Goal: Task Accomplishment & Management: Manage account settings

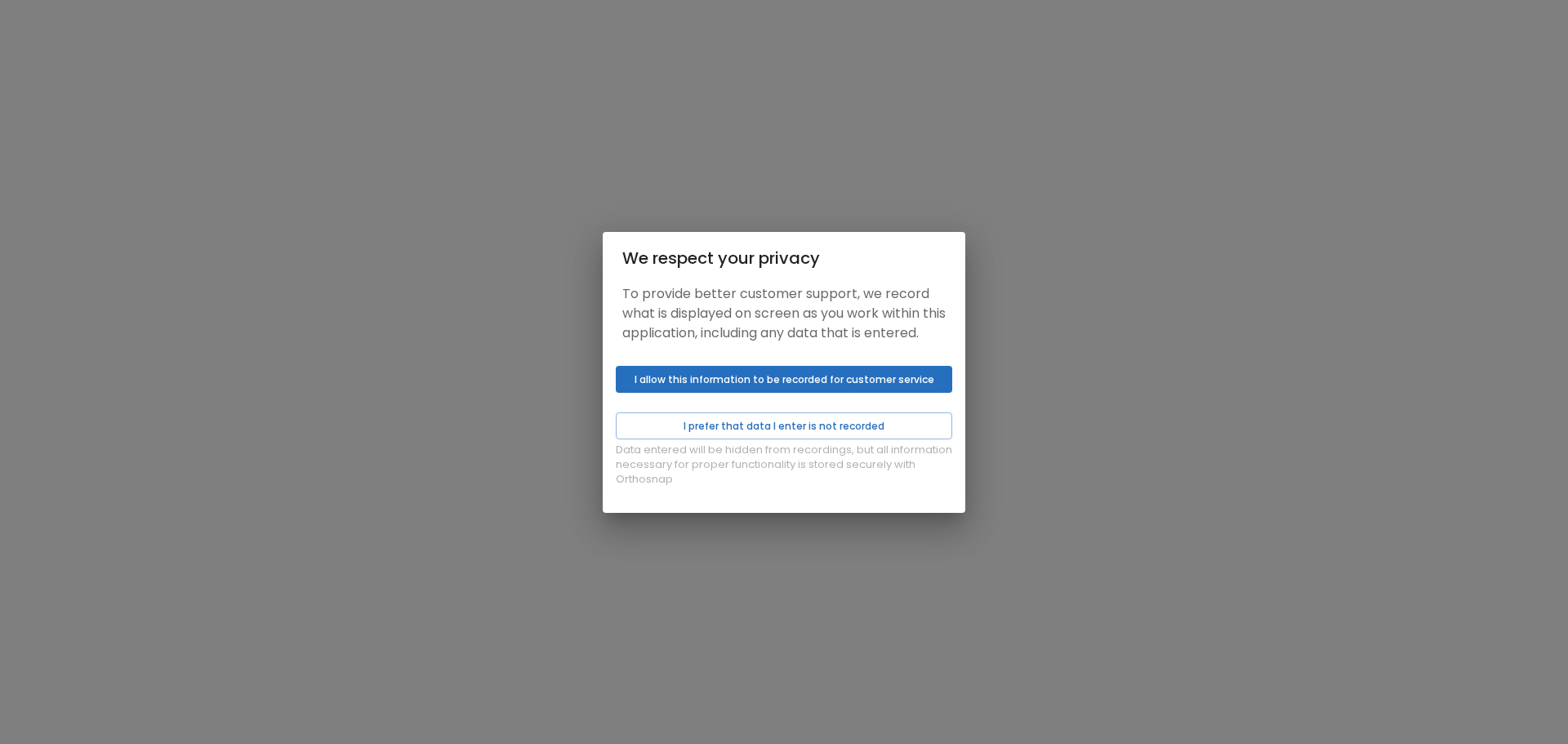
click at [881, 387] on button "I allow this information to be recorded for customer service" at bounding box center [784, 379] width 337 height 27
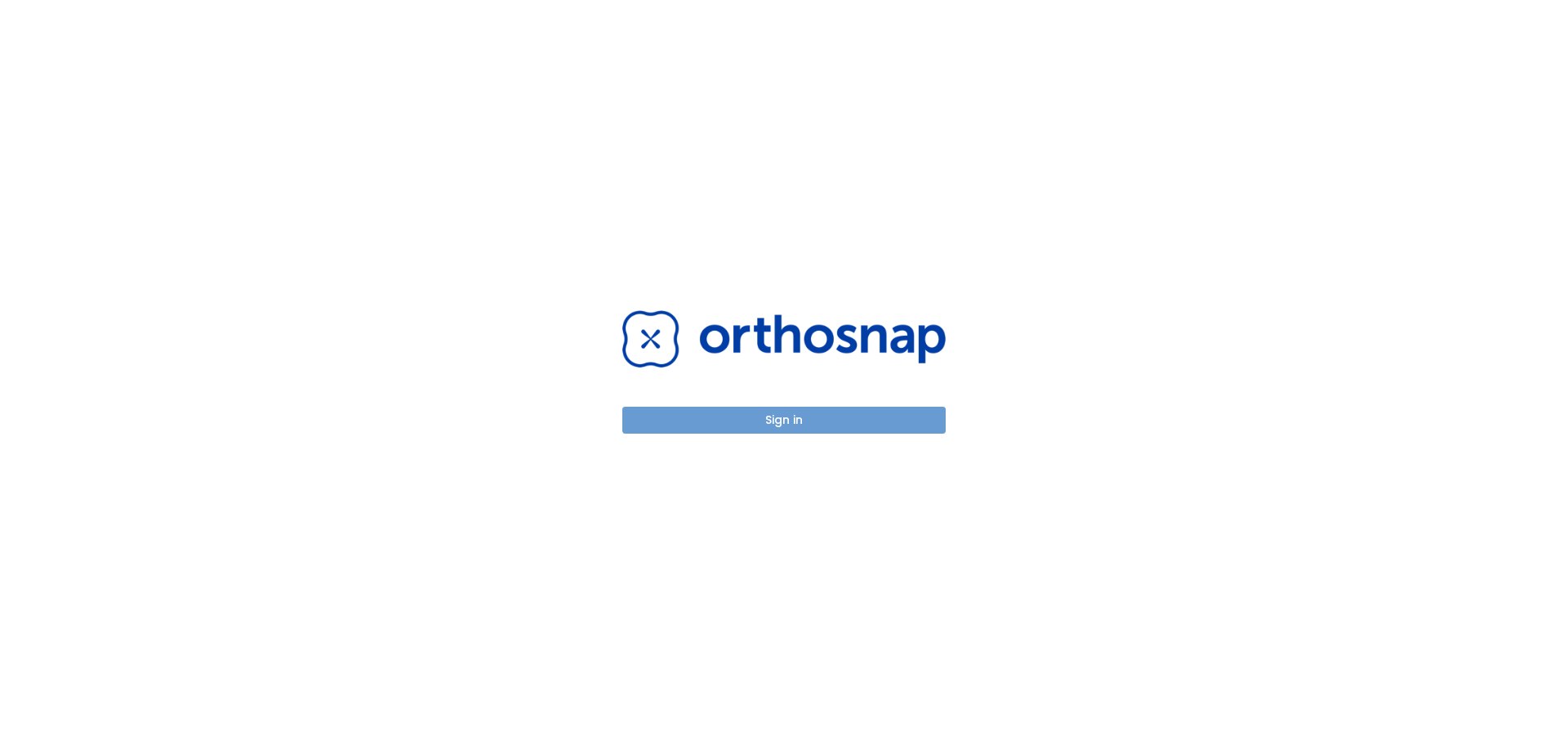
click at [783, 415] on button "Sign in" at bounding box center [783, 420] width 323 height 27
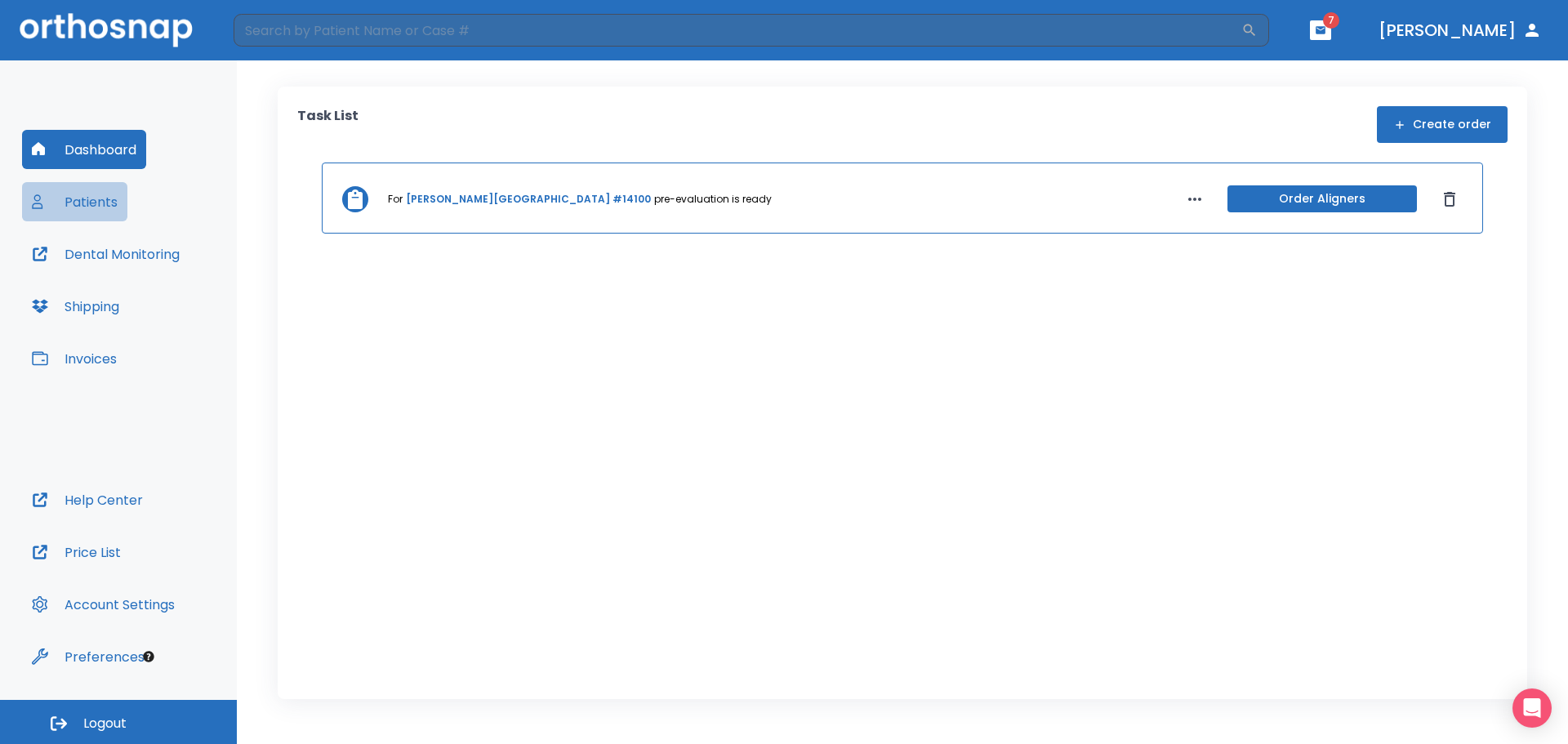
click at [100, 202] on button "Patients" at bounding box center [75, 202] width 105 height 39
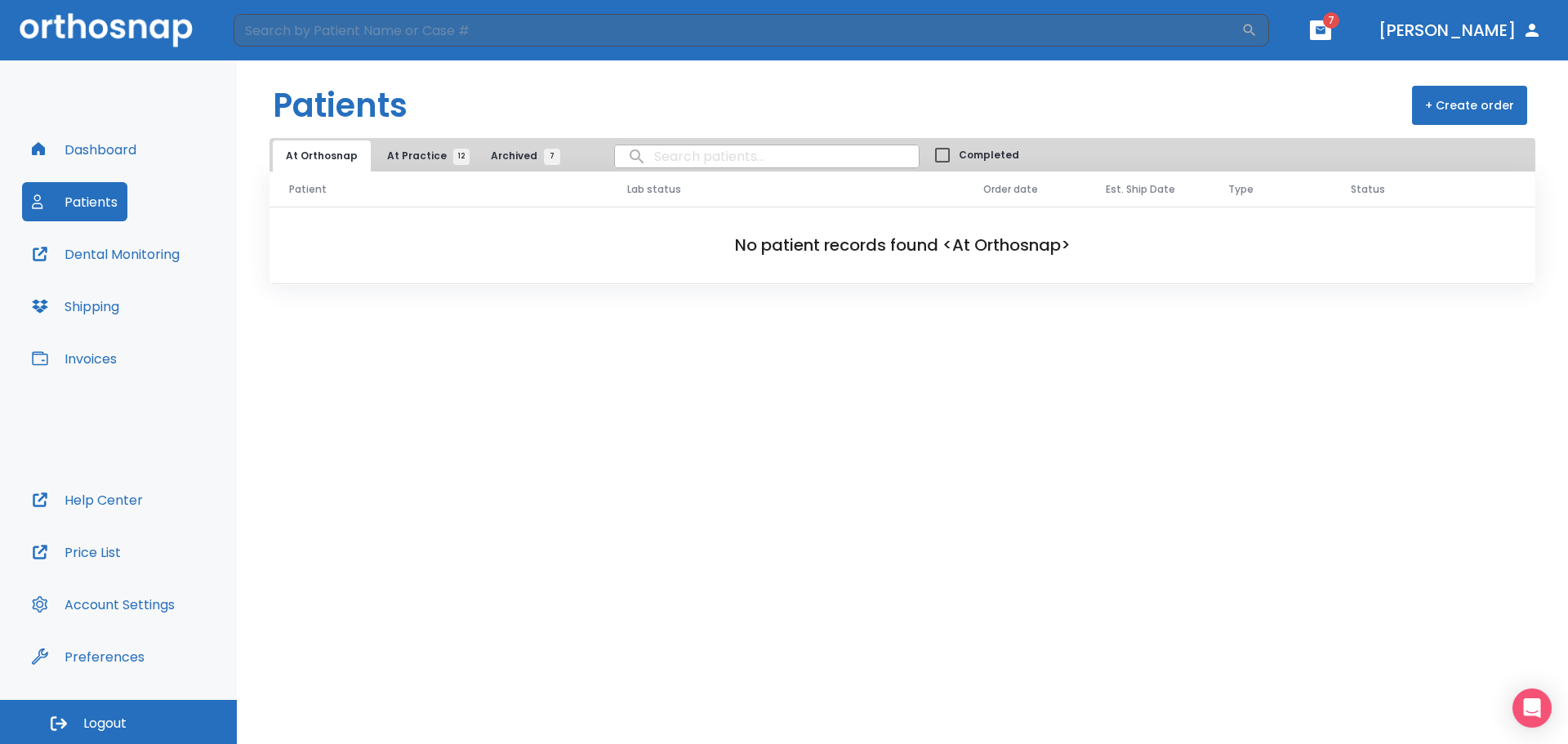
click at [453, 158] on span "12" at bounding box center [461, 156] width 16 height 16
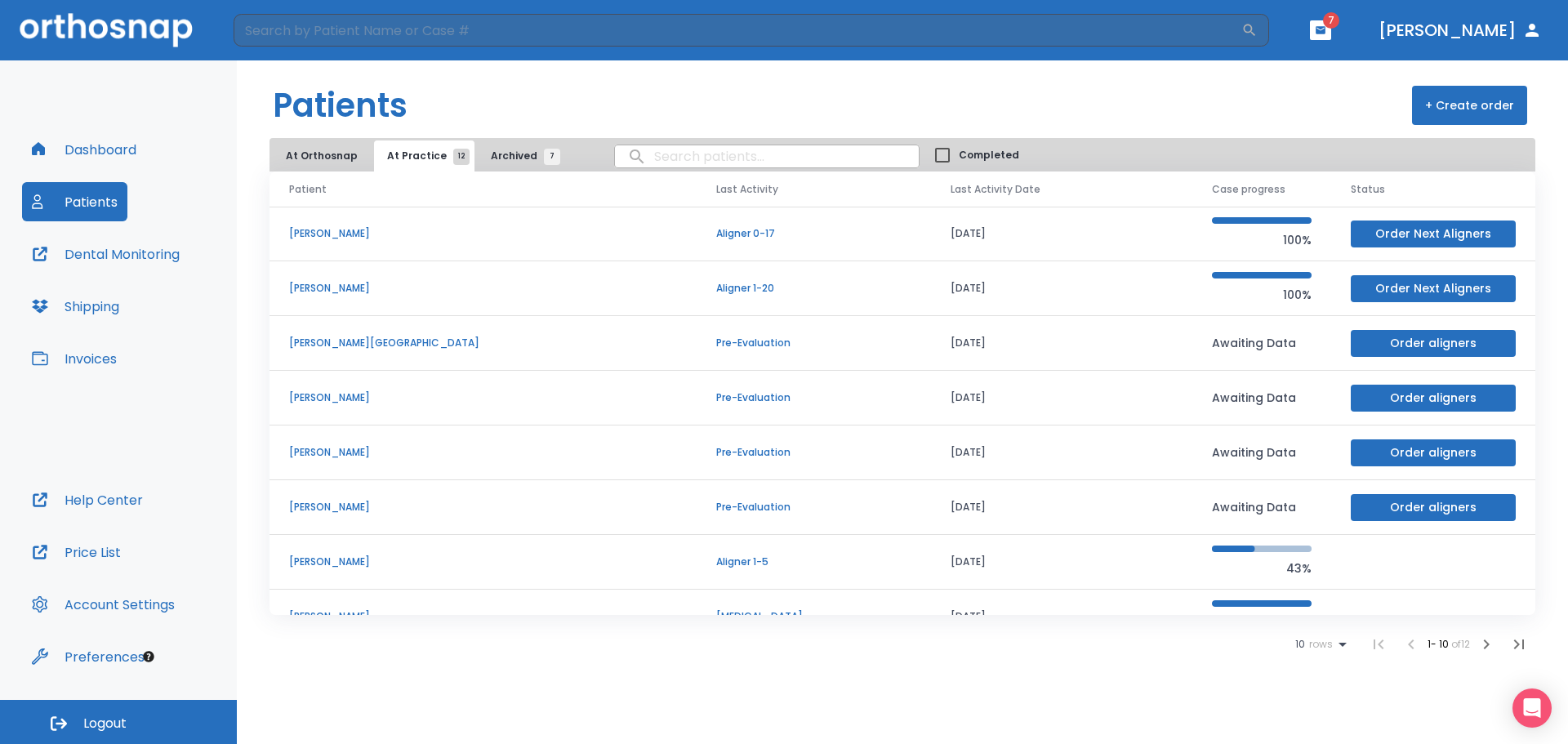
click at [358, 341] on p "Carolina cartagena" at bounding box center [482, 343] width 388 height 15
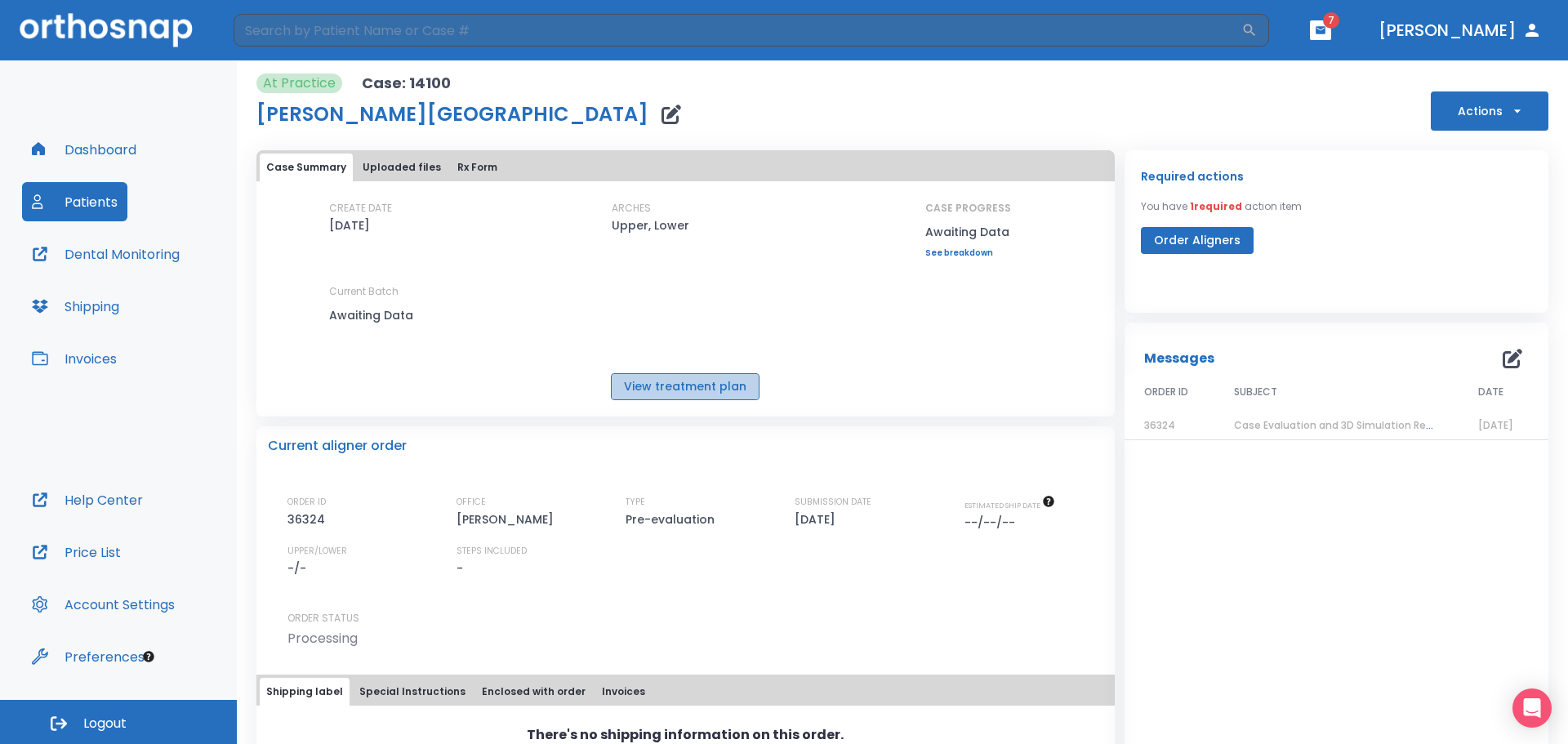
click at [685, 387] on button "View treatment plan" at bounding box center [685, 387] width 148 height 27
click at [958, 257] on link "See breakdown" at bounding box center [968, 253] width 86 height 9
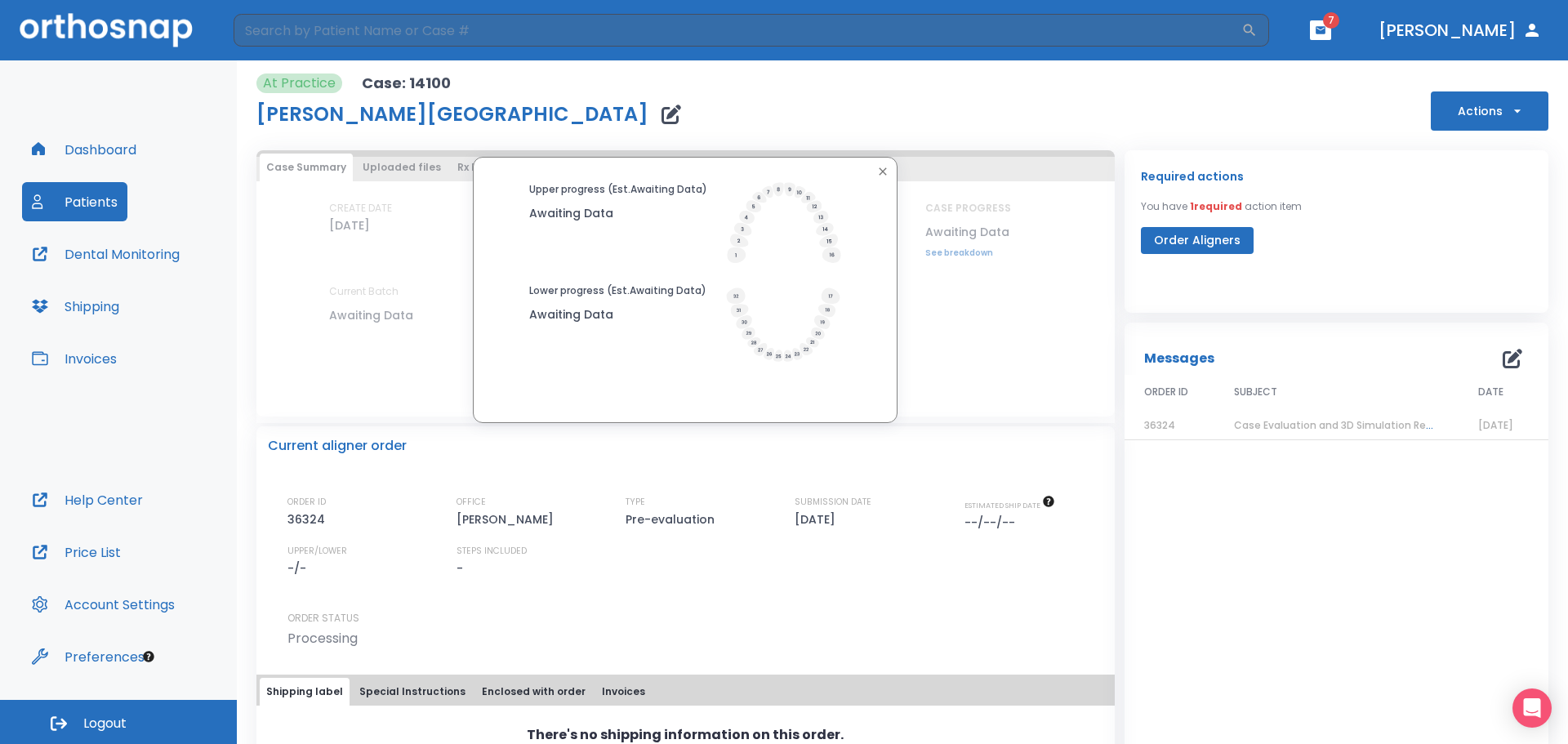
click at [880, 172] on icon "button" at bounding box center [883, 171] width 8 height 8
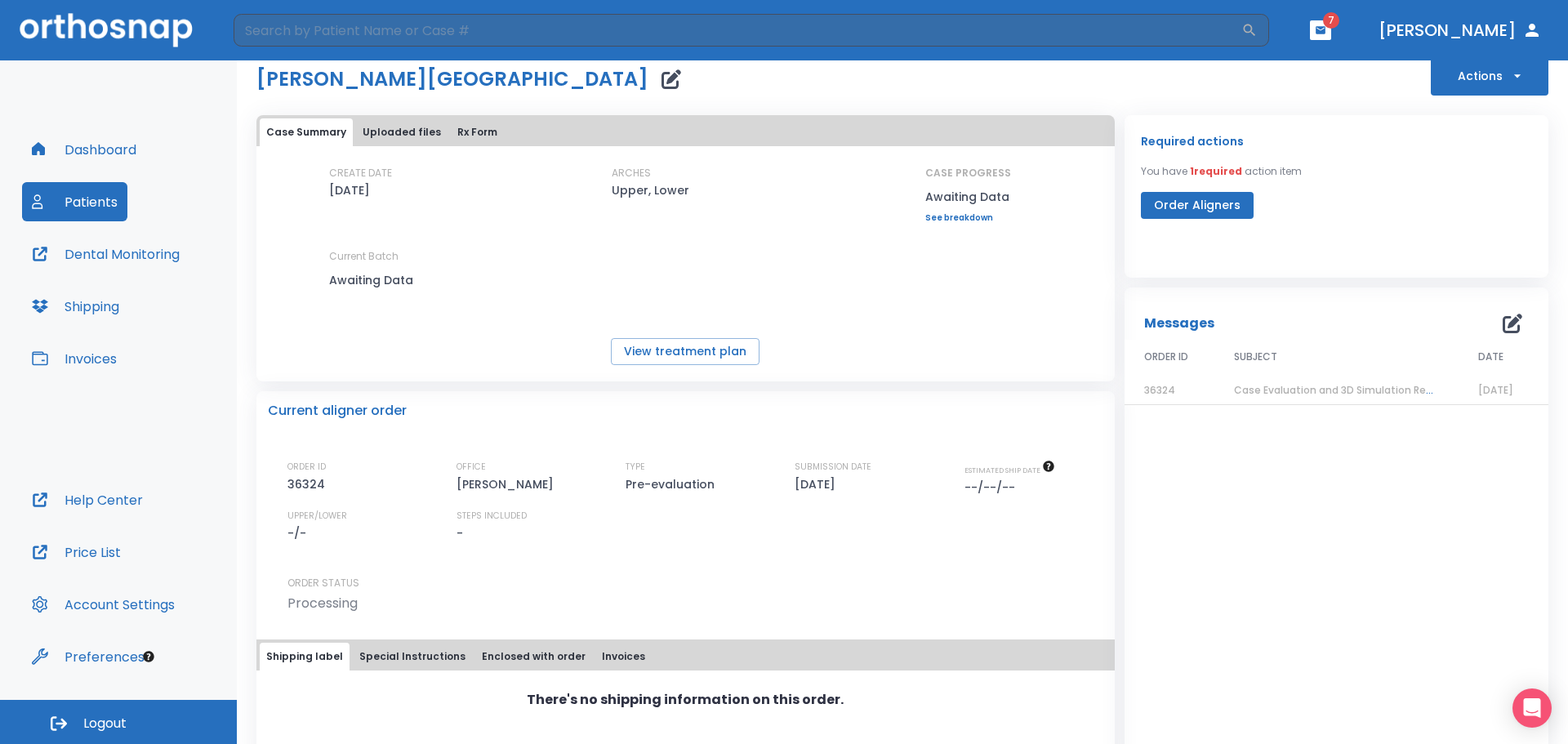
scroll to position [68, 0]
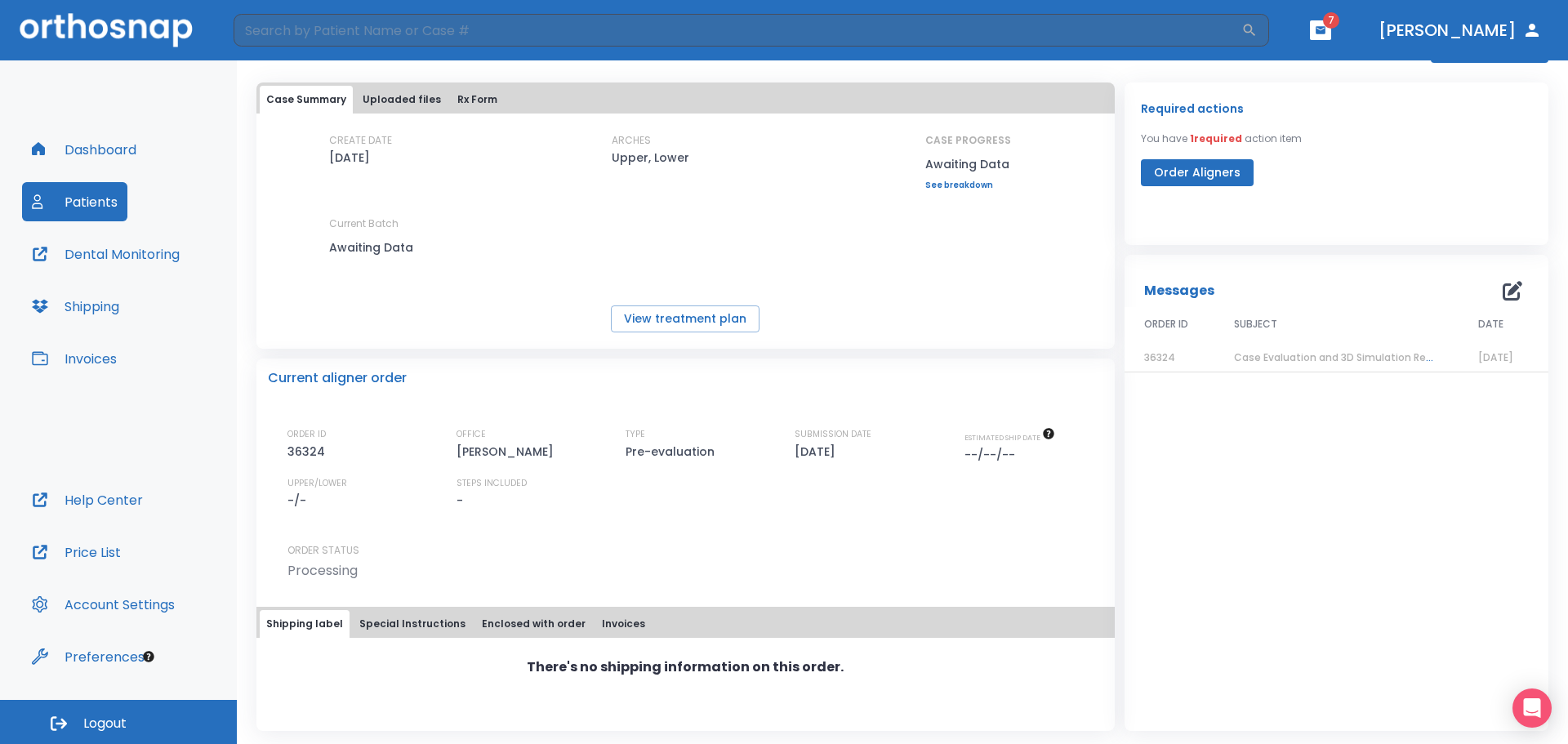
click at [1362, 363] on span "Case Evaluation and 3D Simulation Ready" at bounding box center [1339, 357] width 211 height 14
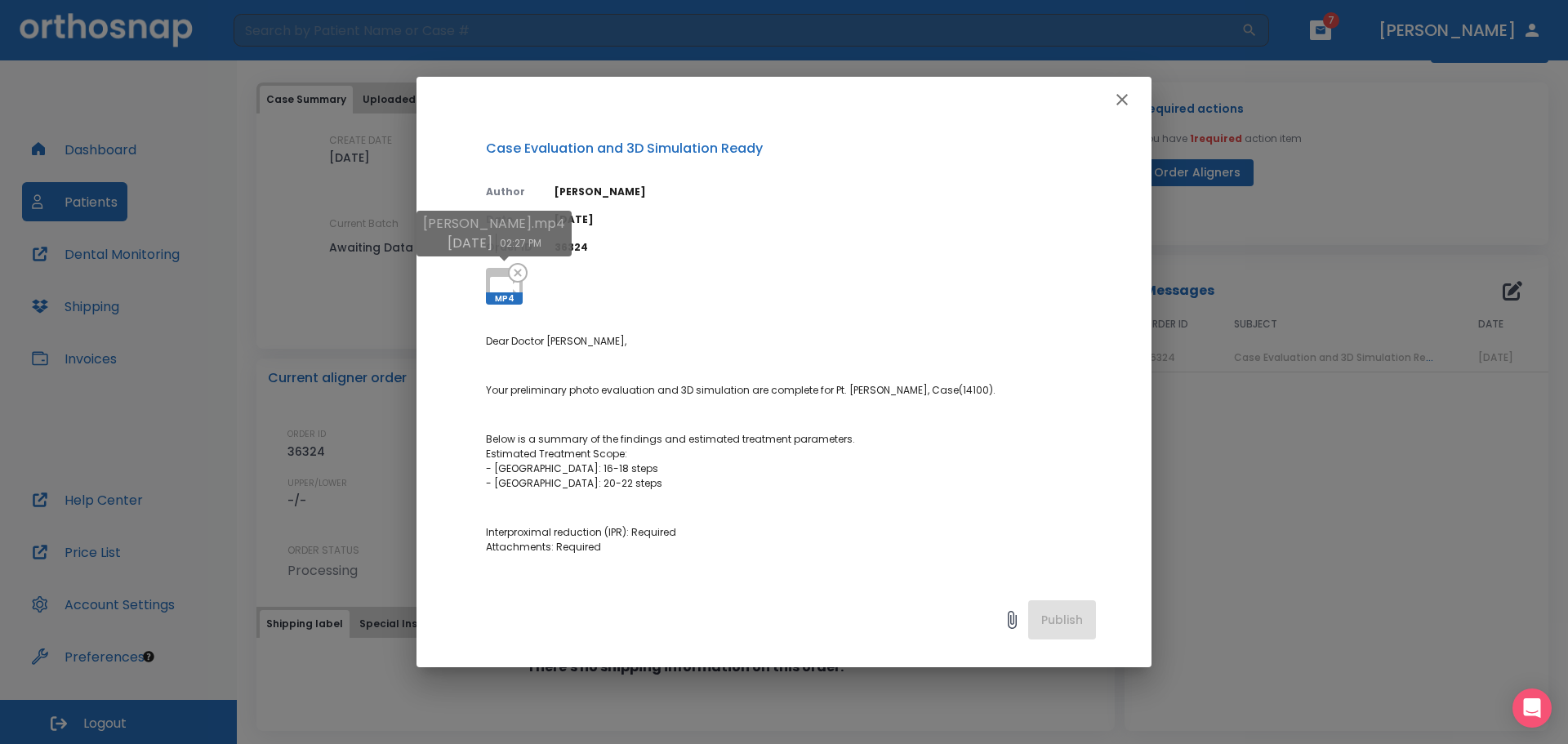
click at [512, 280] on icon at bounding box center [518, 273] width 20 height 20
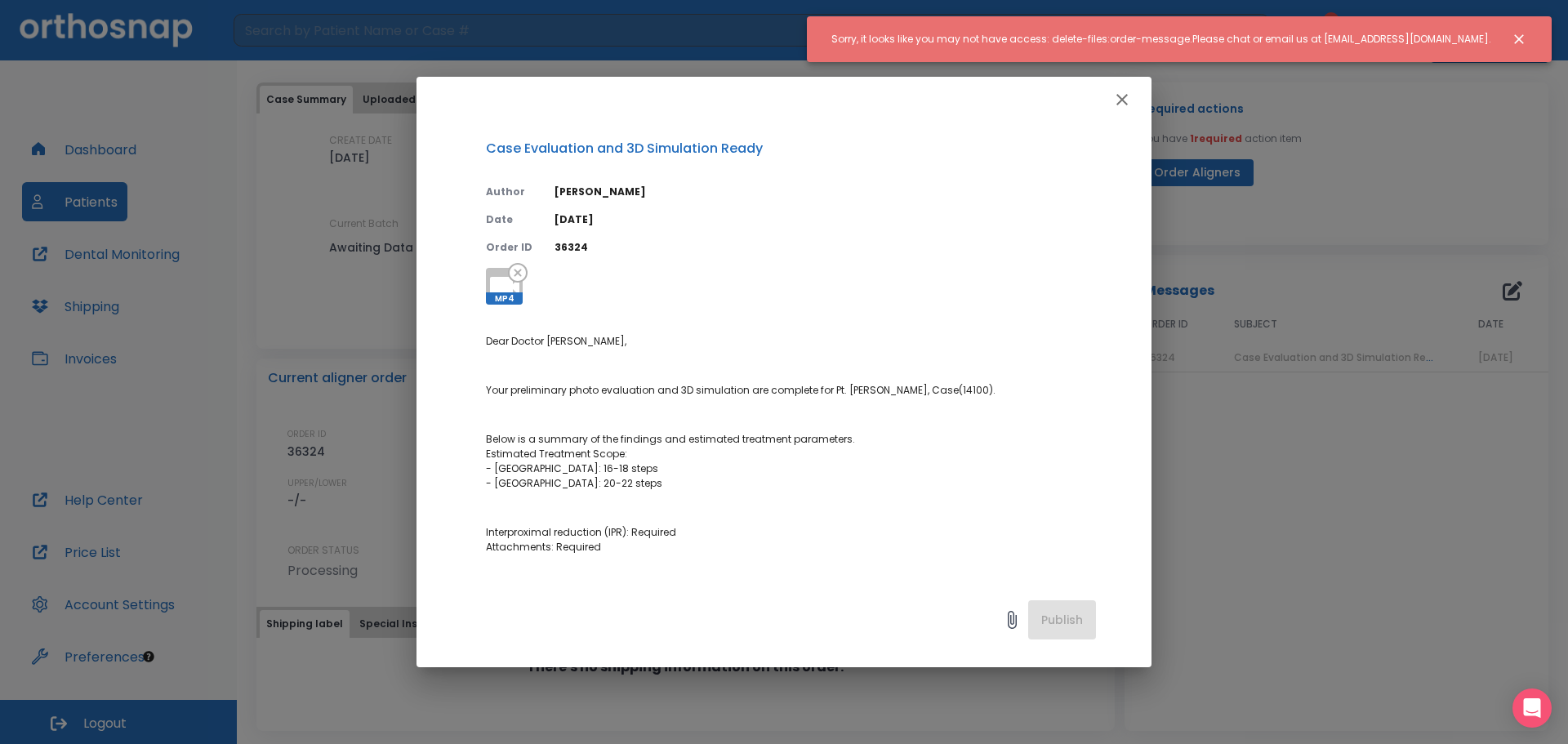
click at [1528, 37] on button "Close notification" at bounding box center [1519, 39] width 29 height 29
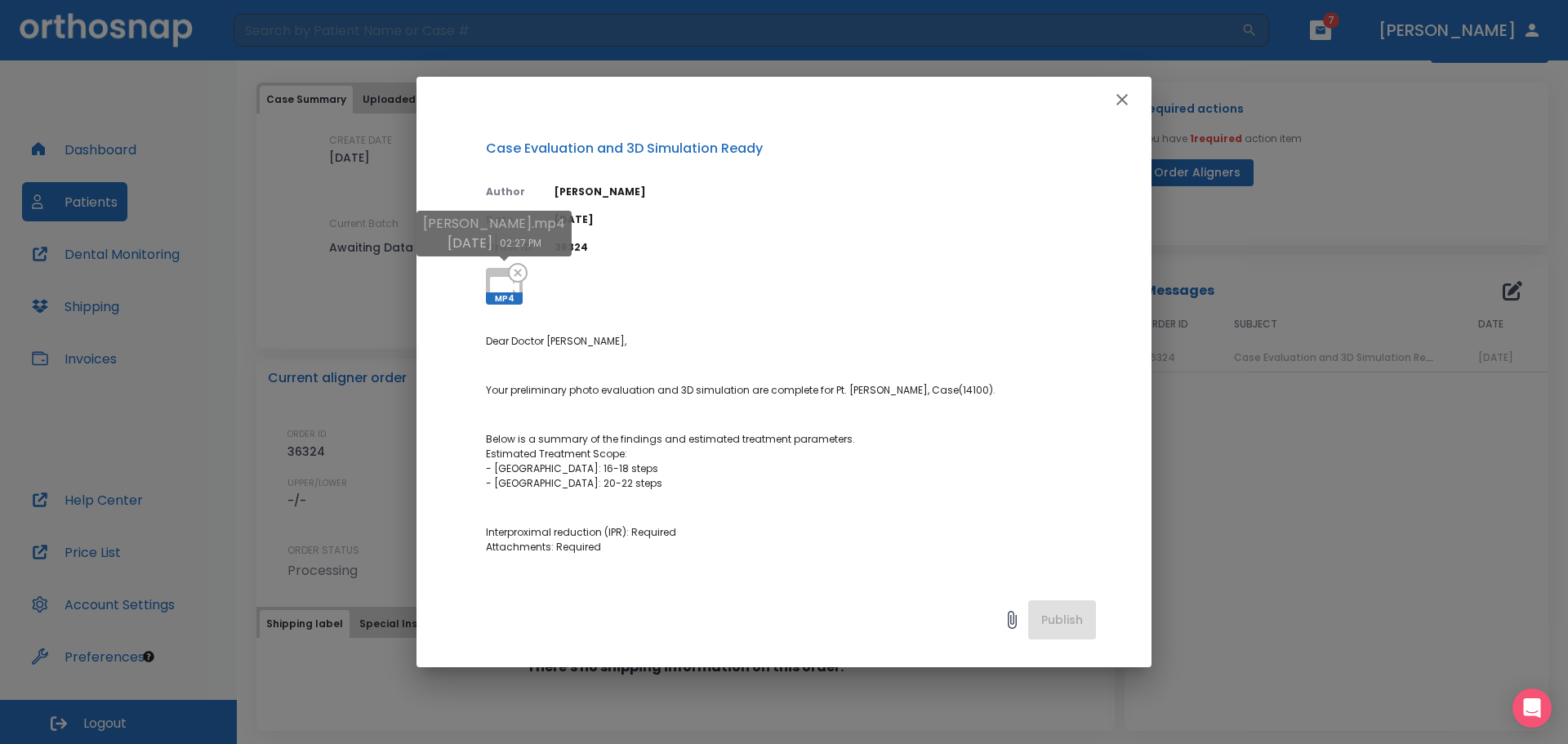
click at [506, 293] on span "MP4" at bounding box center [504, 298] width 37 height 12
click at [511, 290] on icon at bounding box center [505, 286] width 29 height 20
drag, startPoint x: 1266, startPoint y: 227, endPoint x: 1264, endPoint y: 181, distance: 46.0
click at [1266, 225] on div "Case Evaluation and 3D Simulation Ready Author Julia Korotkova Date 09/01/25 Or…" at bounding box center [784, 372] width 1568 height 744
click at [1127, 90] on icon "button" at bounding box center [1122, 99] width 20 height 20
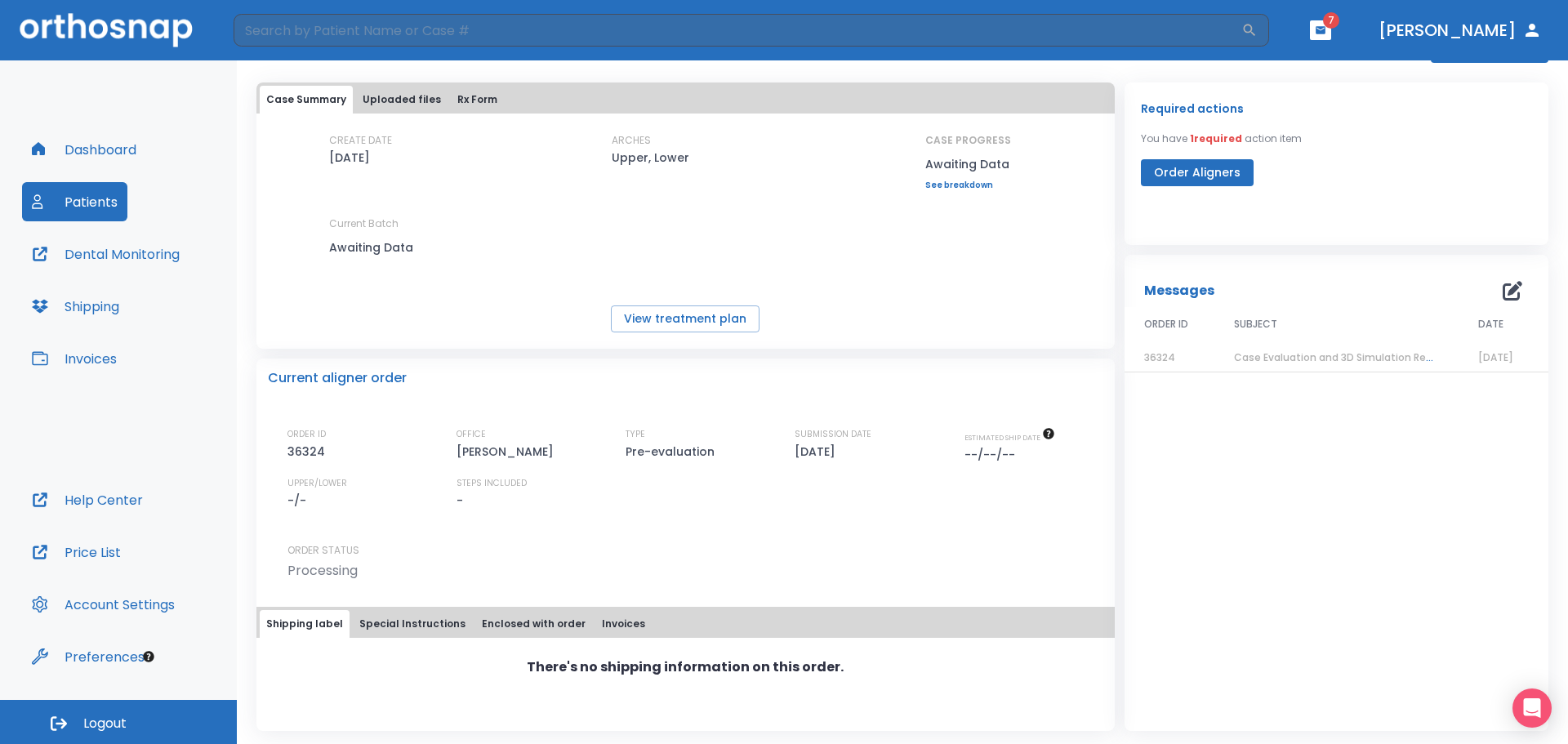
click at [1348, 159] on div "Required actions You have 1 required action item Order Aligners" at bounding box center [1337, 142] width 392 height 87
click at [1382, 253] on div "Required actions You have 1 required action item Order Aligners Messages 0 ORDE…" at bounding box center [1337, 406] width 424 height 649
click at [211, 169] on div "Dashboard Patients Dental Monitoring Shipping Invoices" at bounding box center [118, 305] width 193 height 351
click at [1458, 161] on div "Required actions You have 1 required action item Order Aligners" at bounding box center [1337, 142] width 392 height 87
click at [1446, 176] on div "Required actions You have 1 required action item Order Aligners" at bounding box center [1337, 142] width 392 height 87
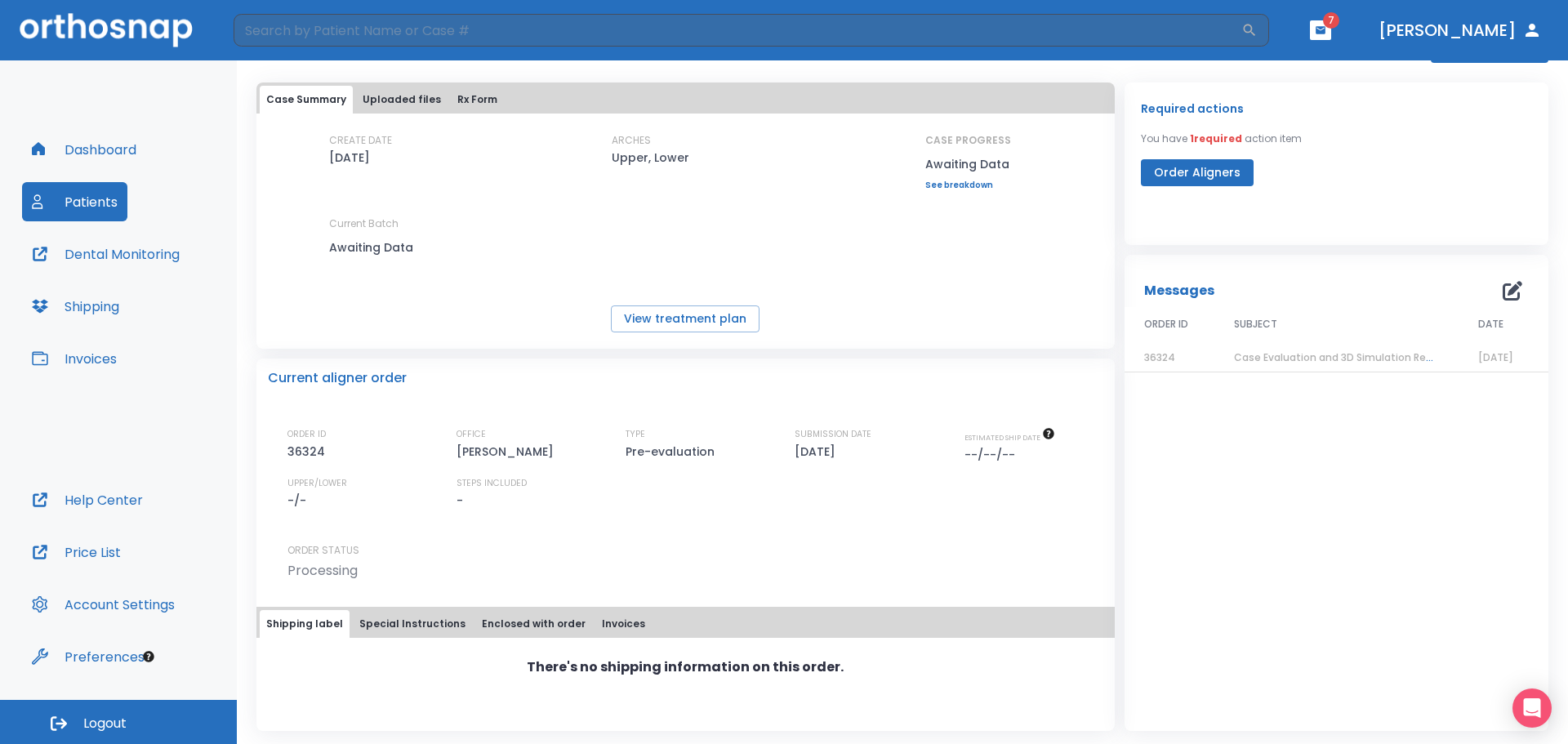
click at [1298, 475] on div "Messages 0 ORDER ID SUBJECT DATE 36324 Case Evaluation and 3D Simulation Ready …" at bounding box center [1337, 493] width 424 height 477
click at [105, 255] on button "Dental Monitoring" at bounding box center [105, 255] width 167 height 39
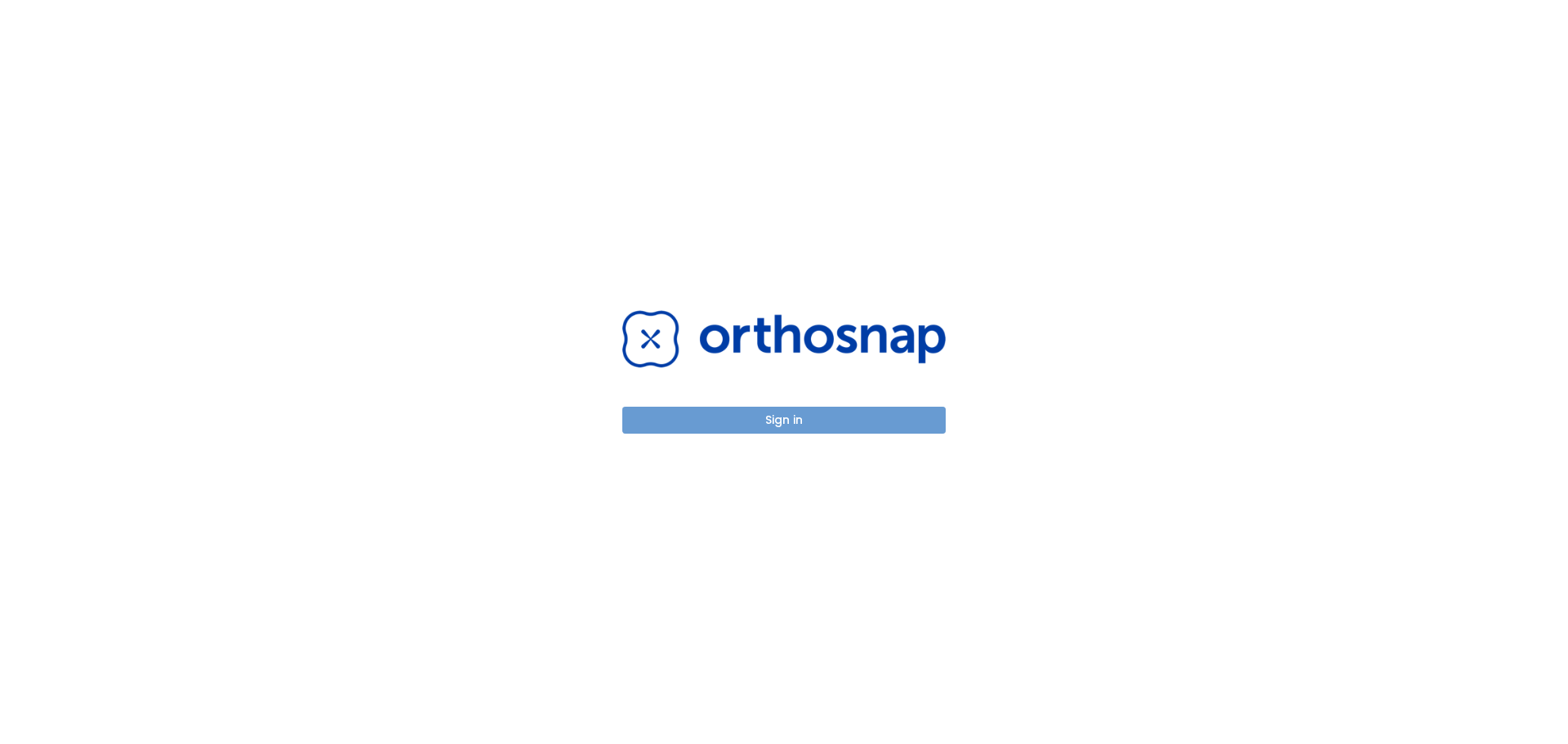
click at [811, 423] on button "Sign in" at bounding box center [783, 420] width 323 height 27
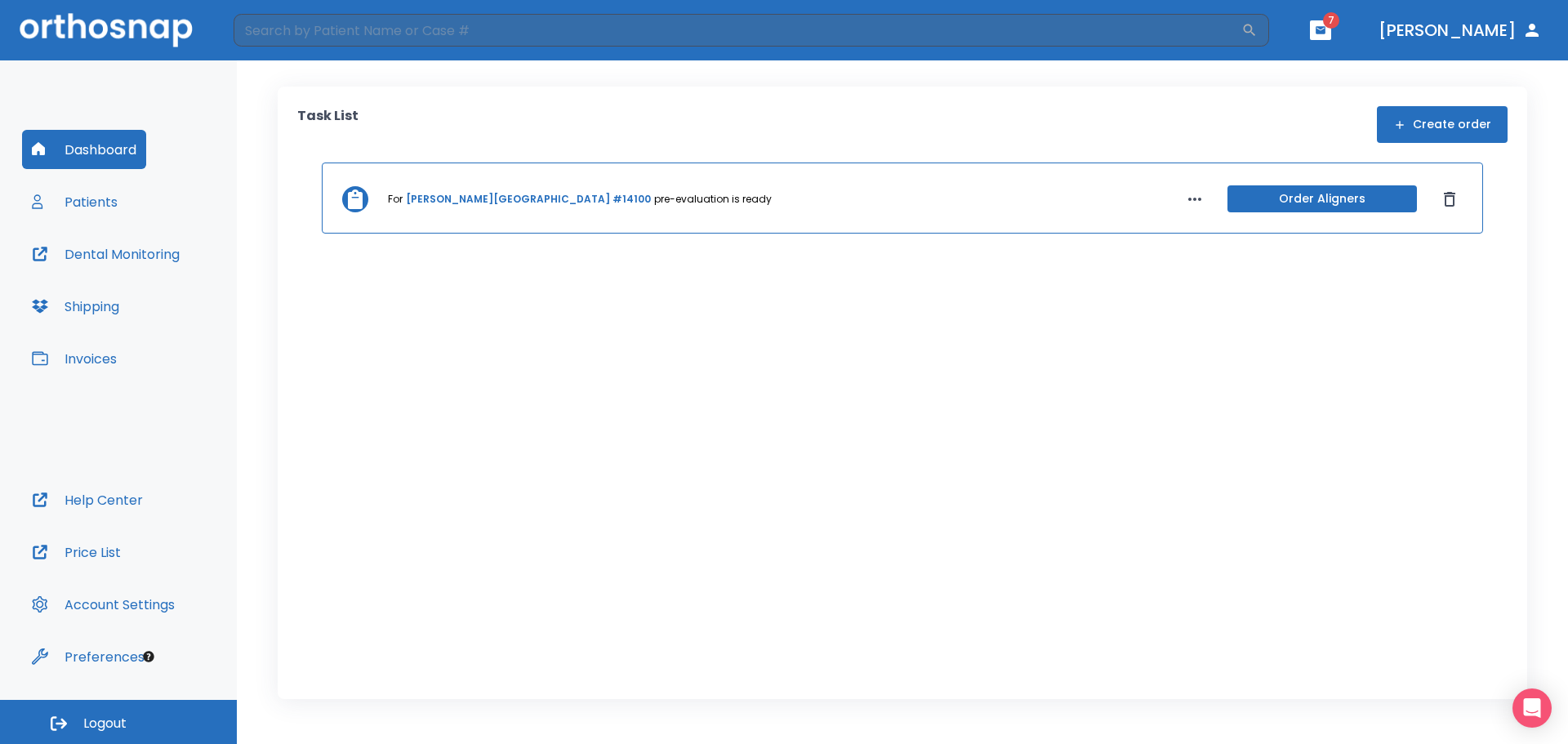
click at [354, 205] on icon at bounding box center [355, 199] width 15 height 20
click at [76, 207] on button "Patients" at bounding box center [75, 202] width 105 height 39
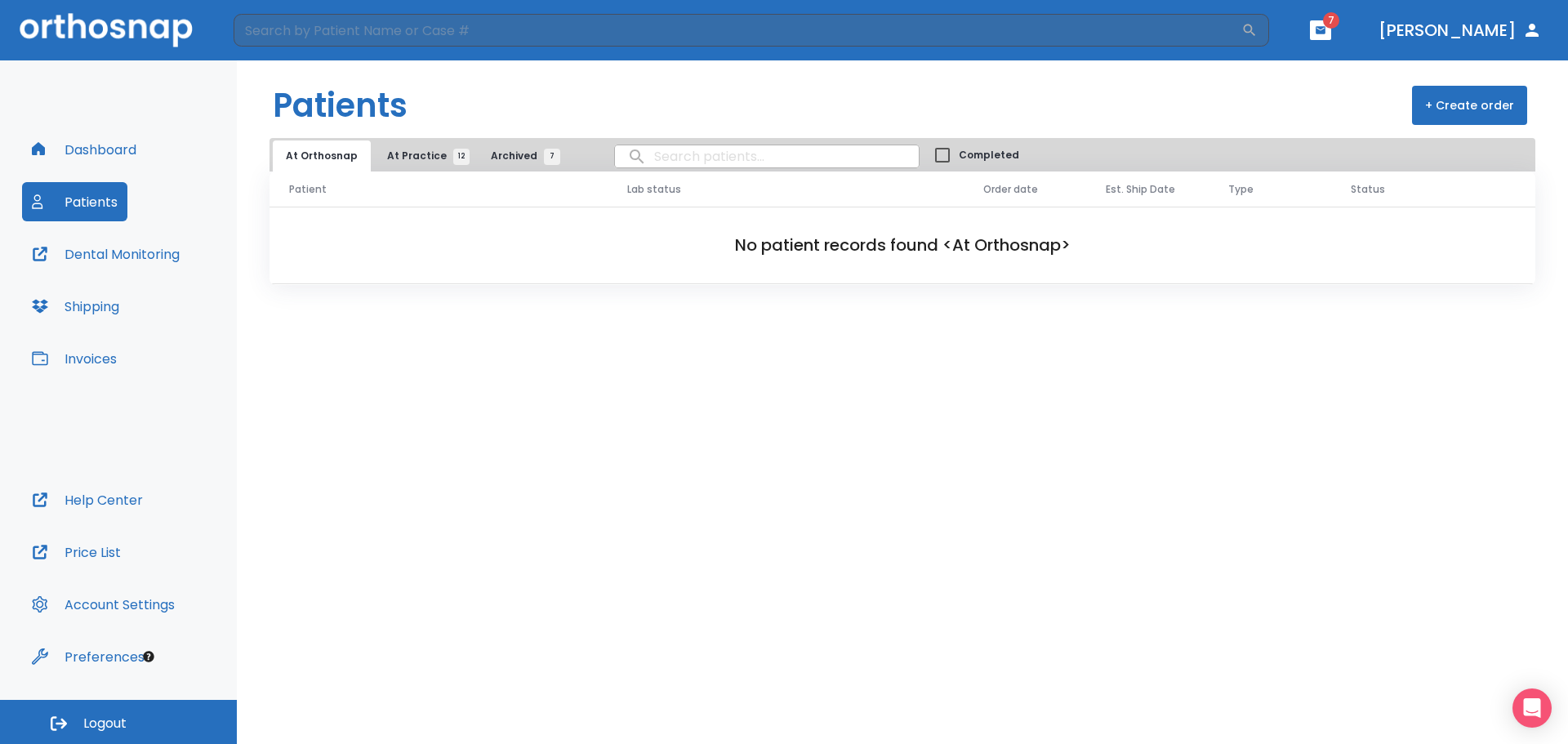
click at [454, 160] on span "12" at bounding box center [461, 156] width 16 height 16
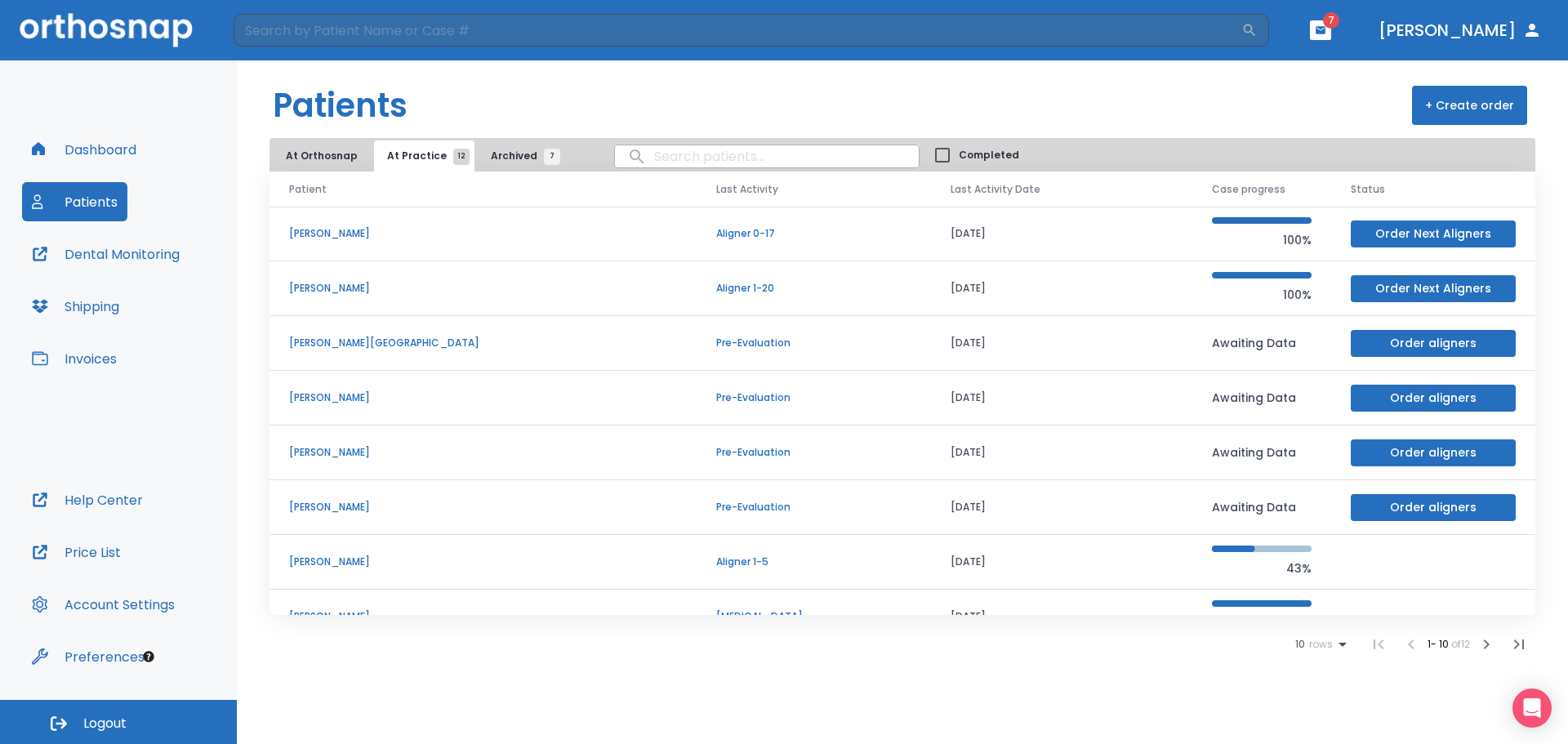
click at [358, 347] on p "Carolina cartagena" at bounding box center [482, 343] width 388 height 15
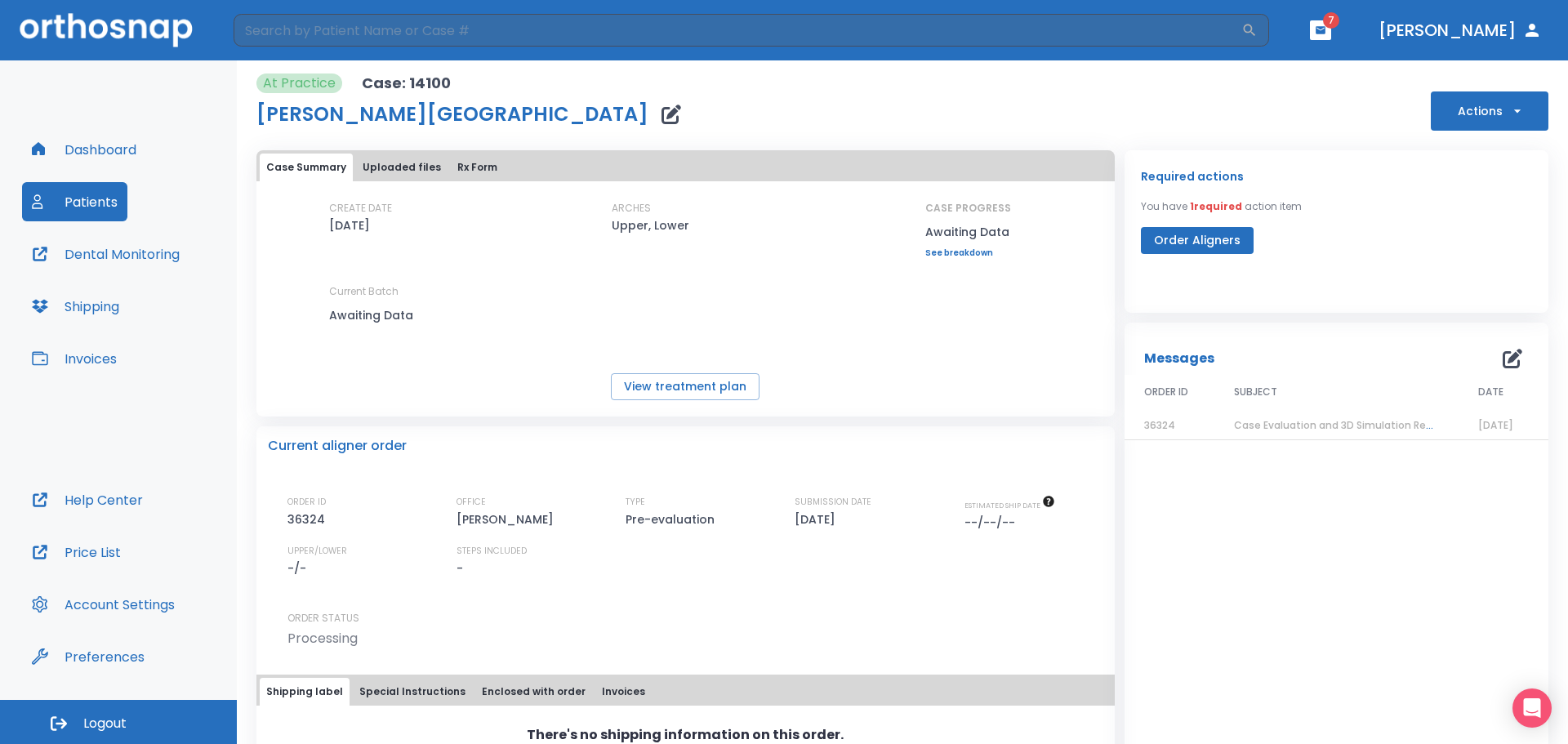
click at [774, 411] on div "Case Summary Uploaded files Rx Form CREATE DATE 08/23/25 ARCHES Upper, Lower CA…" at bounding box center [685, 283] width 859 height 267
click at [692, 382] on button "View treatment plan" at bounding box center [685, 387] width 148 height 27
click at [696, 389] on button "View treatment plan" at bounding box center [685, 387] width 148 height 27
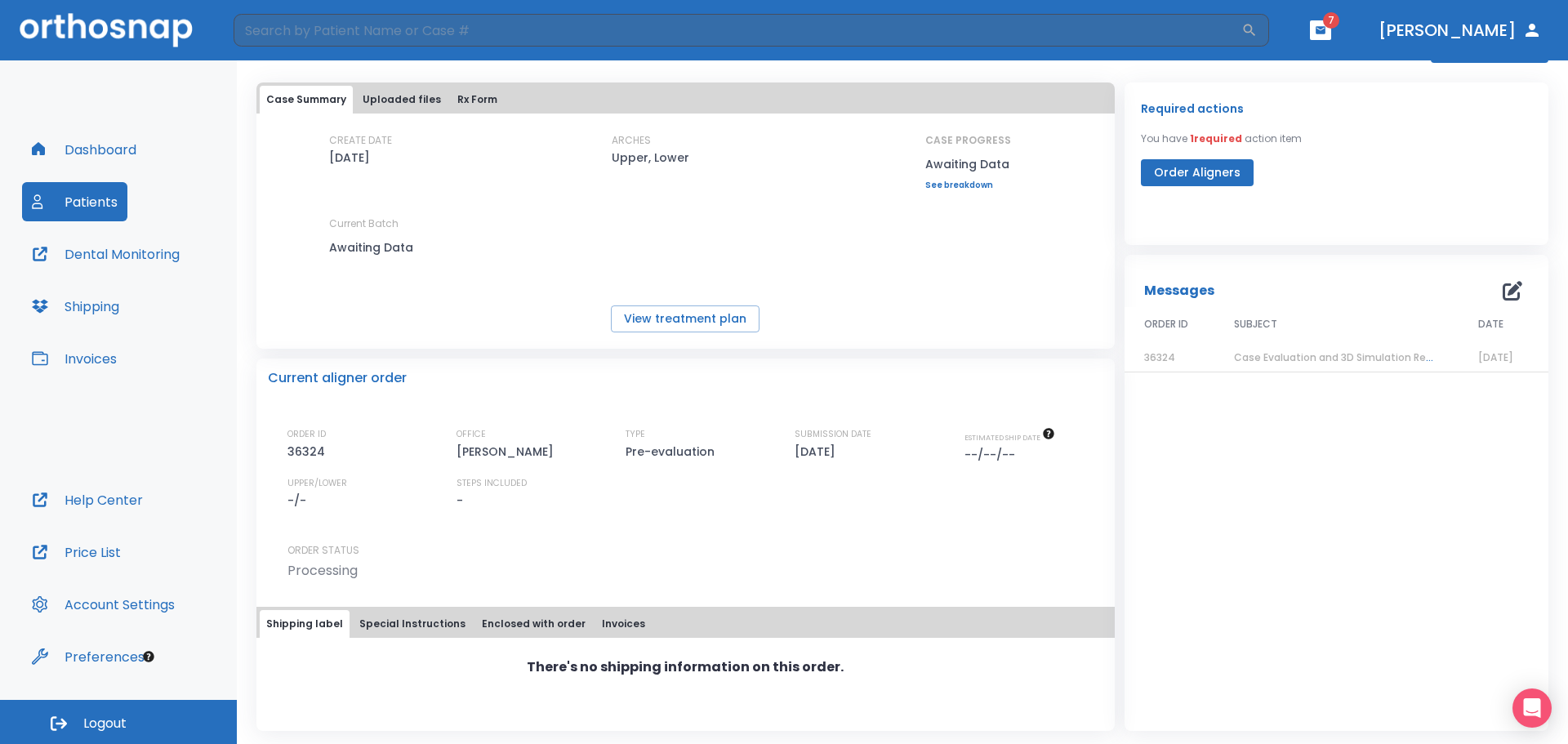
click at [1187, 181] on button "Order Aligners" at bounding box center [1198, 172] width 113 height 27
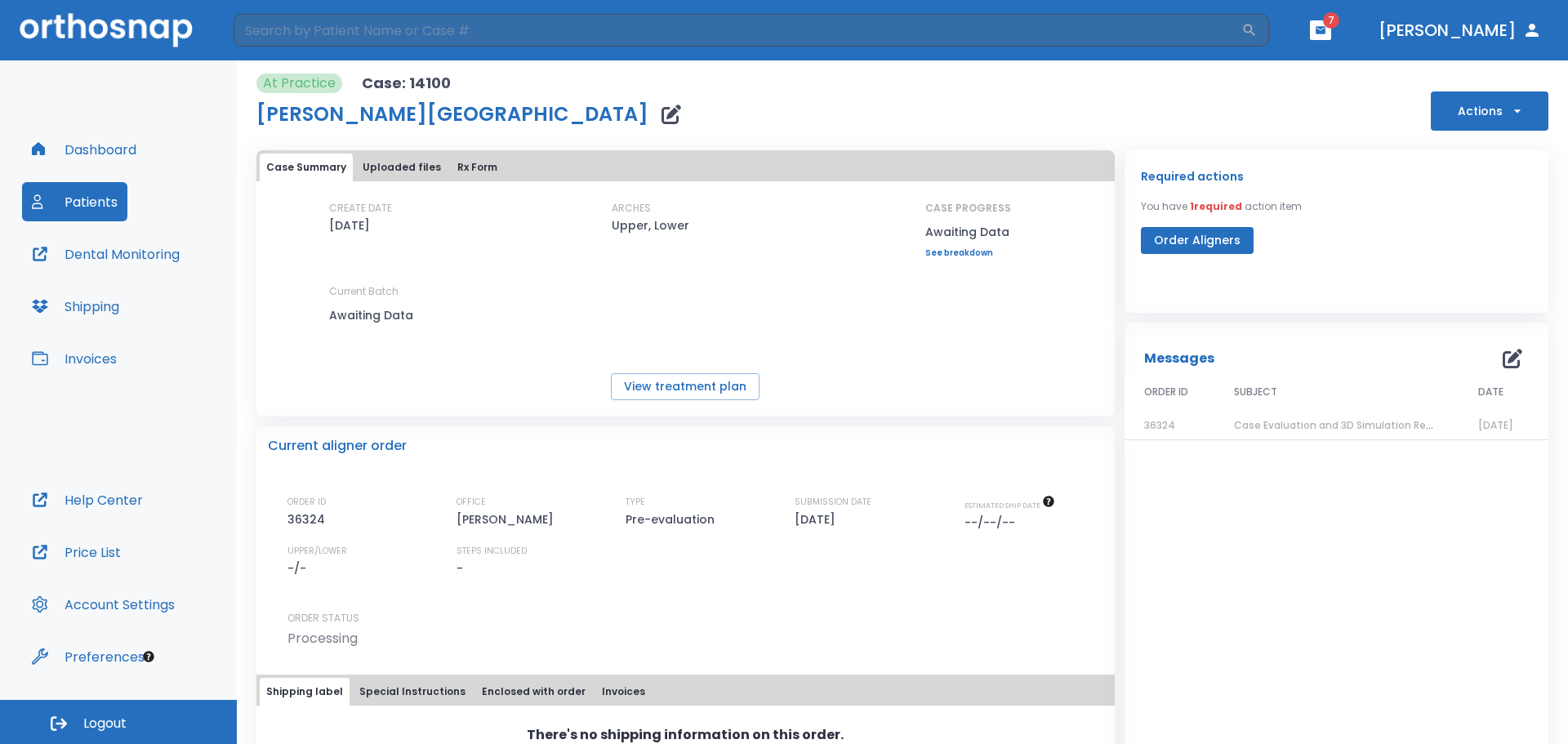
click at [961, 250] on link "See breakdown" at bounding box center [968, 253] width 86 height 9
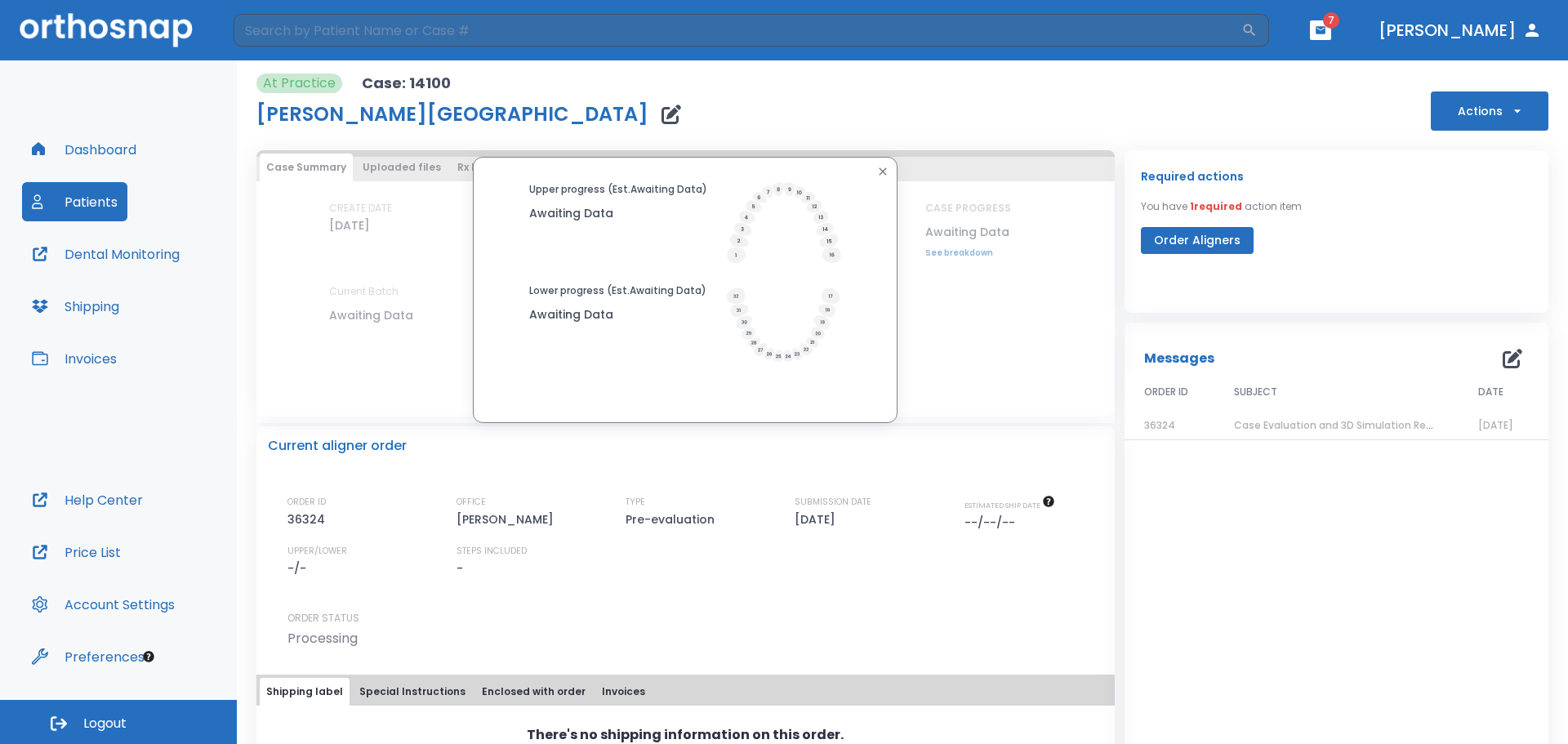
click at [685, 356] on div "Lower progress (Est. Awaiting Data ) Awaiting Data" at bounding box center [618, 324] width 177 height 81
click at [951, 278] on div "Upper progress (Est. Awaiting Data ) Awaiting Data Lower progress (Est. Awaitin…" at bounding box center [685, 290] width 859 height 267
click at [888, 171] on button "button" at bounding box center [883, 171] width 21 height 21
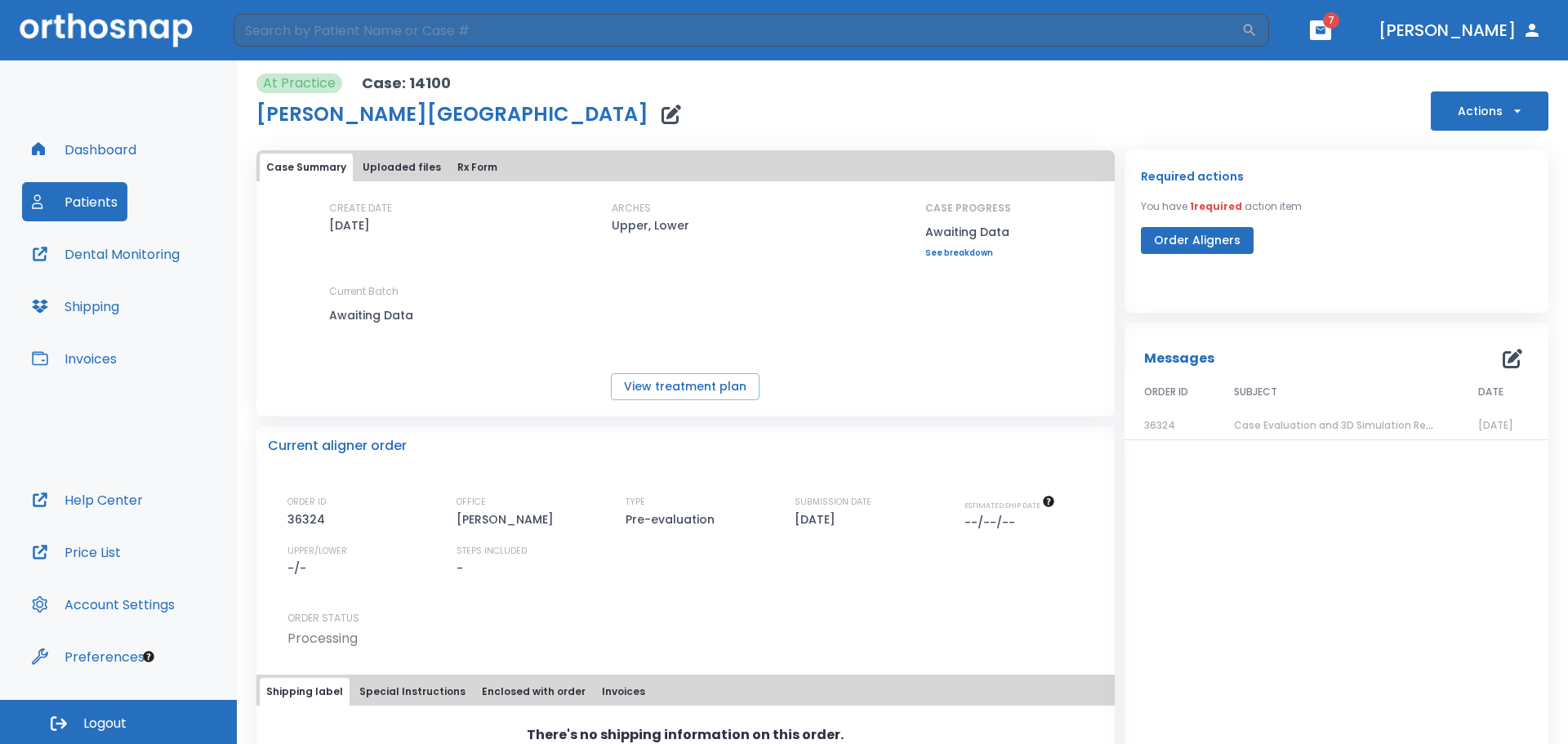
drag, startPoint x: 998, startPoint y: 385, endPoint x: 1030, endPoint y: 372, distance: 34.5
click at [999, 385] on div "View treatment plan" at bounding box center [685, 387] width 859 height 27
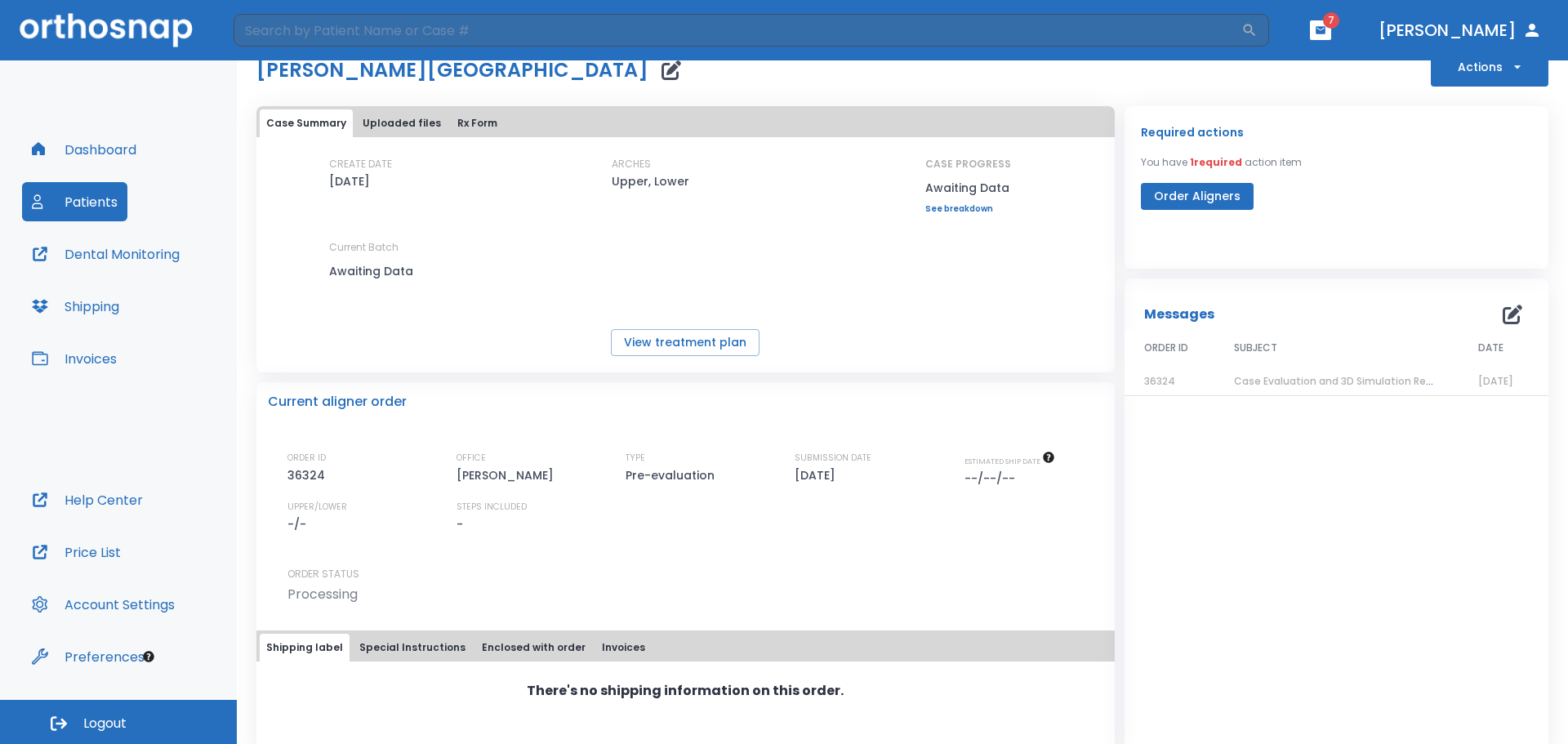
scroll to position [68, 0]
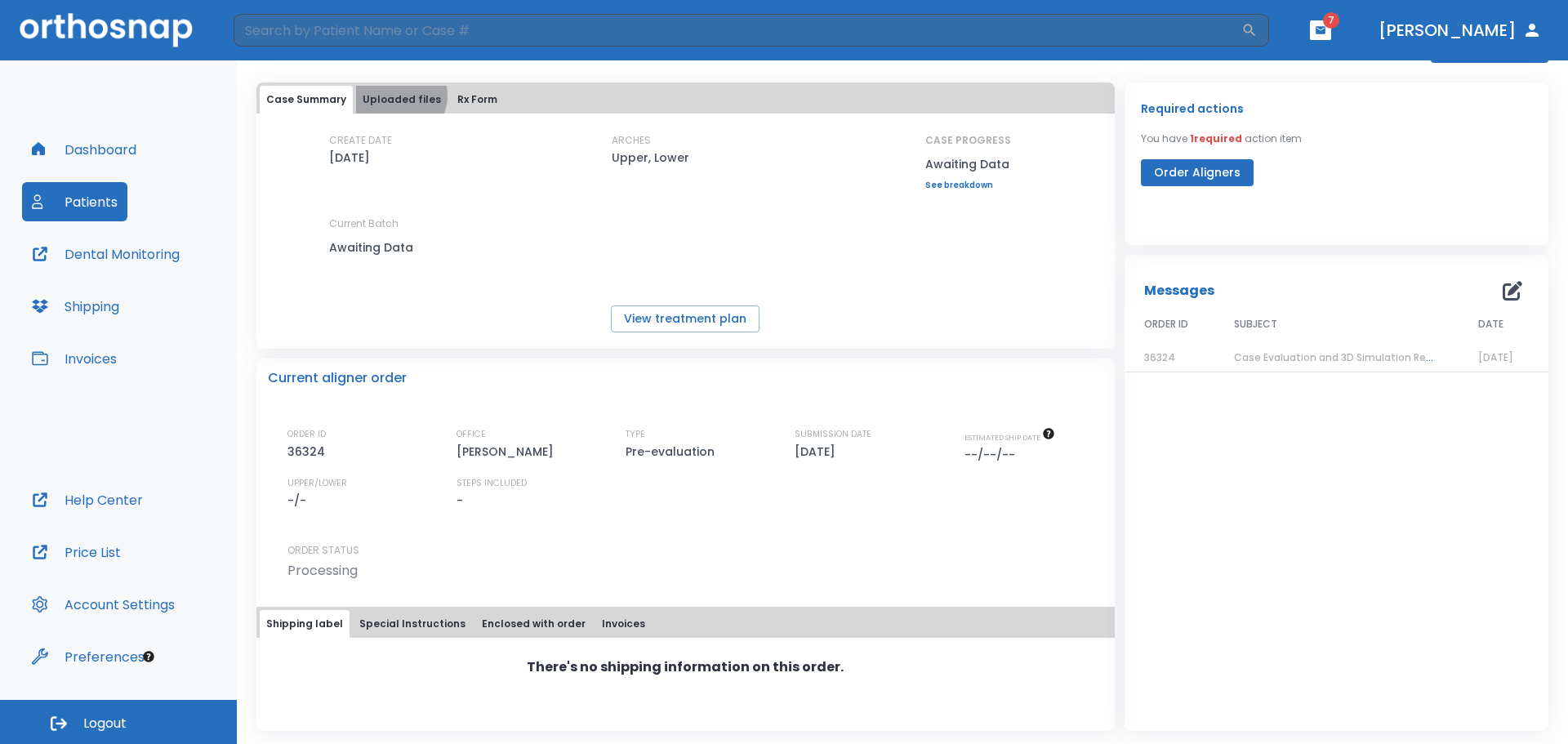
click at [398, 96] on button "Uploaded files" at bounding box center [402, 99] width 92 height 27
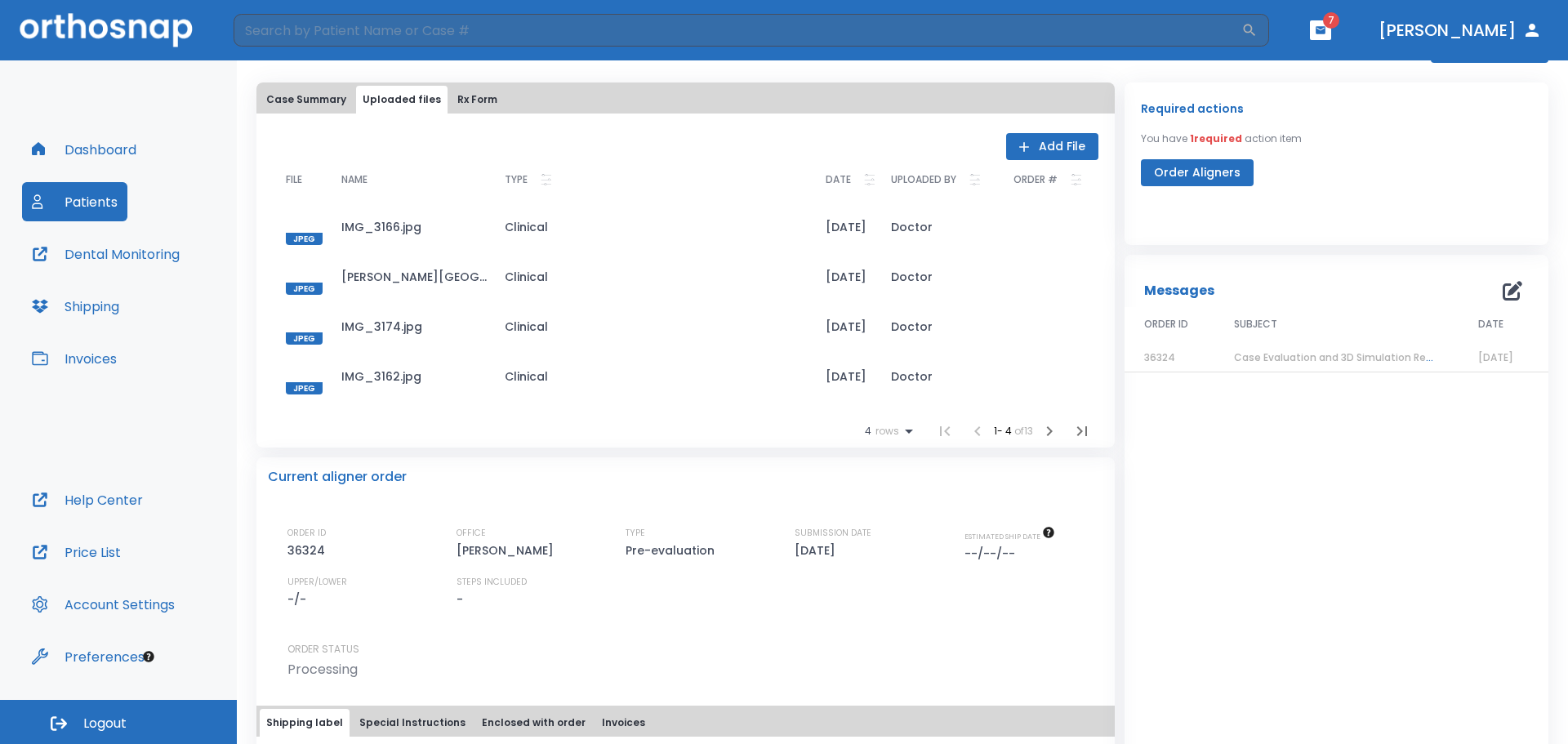
click at [318, 105] on button "Case Summary" at bounding box center [306, 99] width 93 height 27
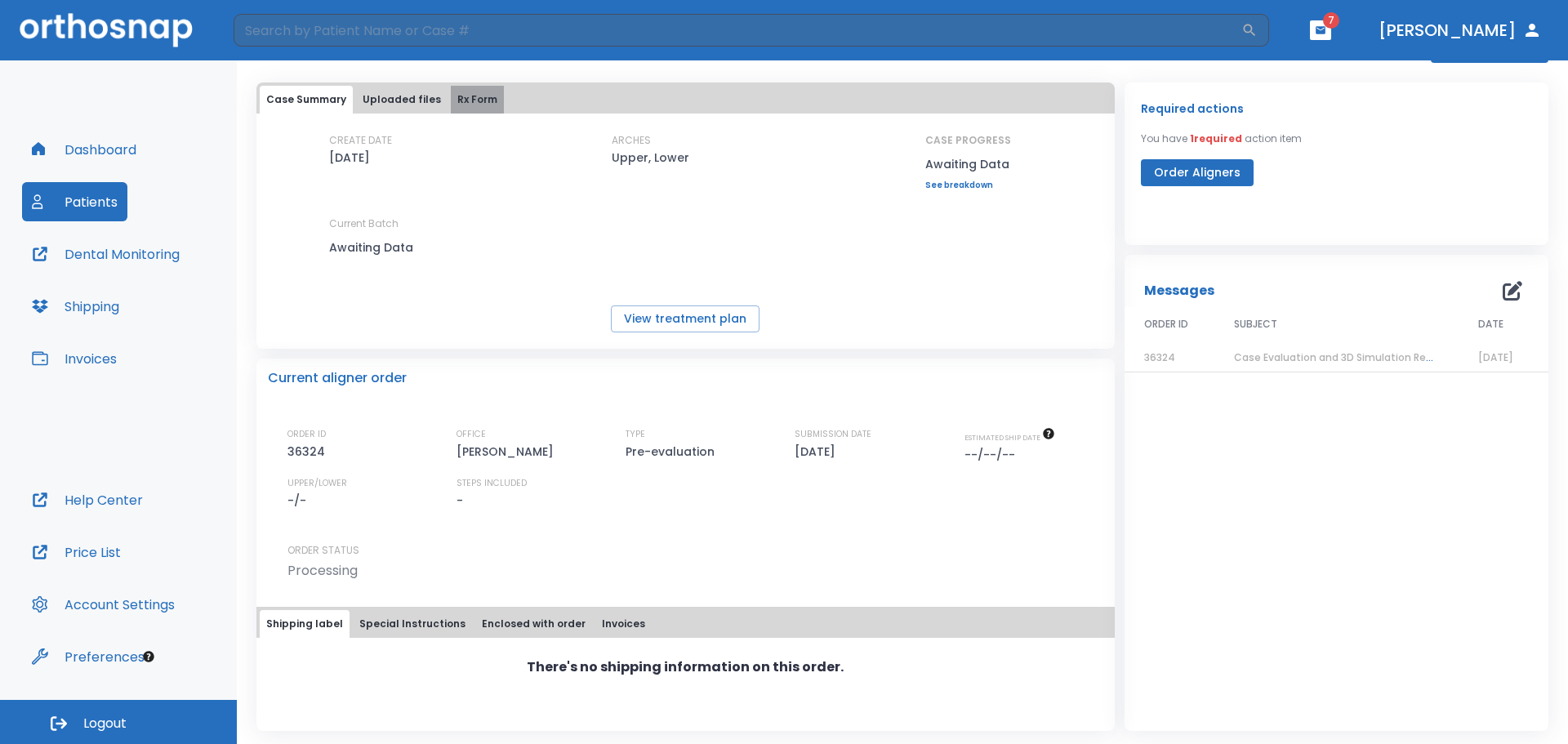
click at [471, 94] on button "Rx Form" at bounding box center [477, 99] width 53 height 27
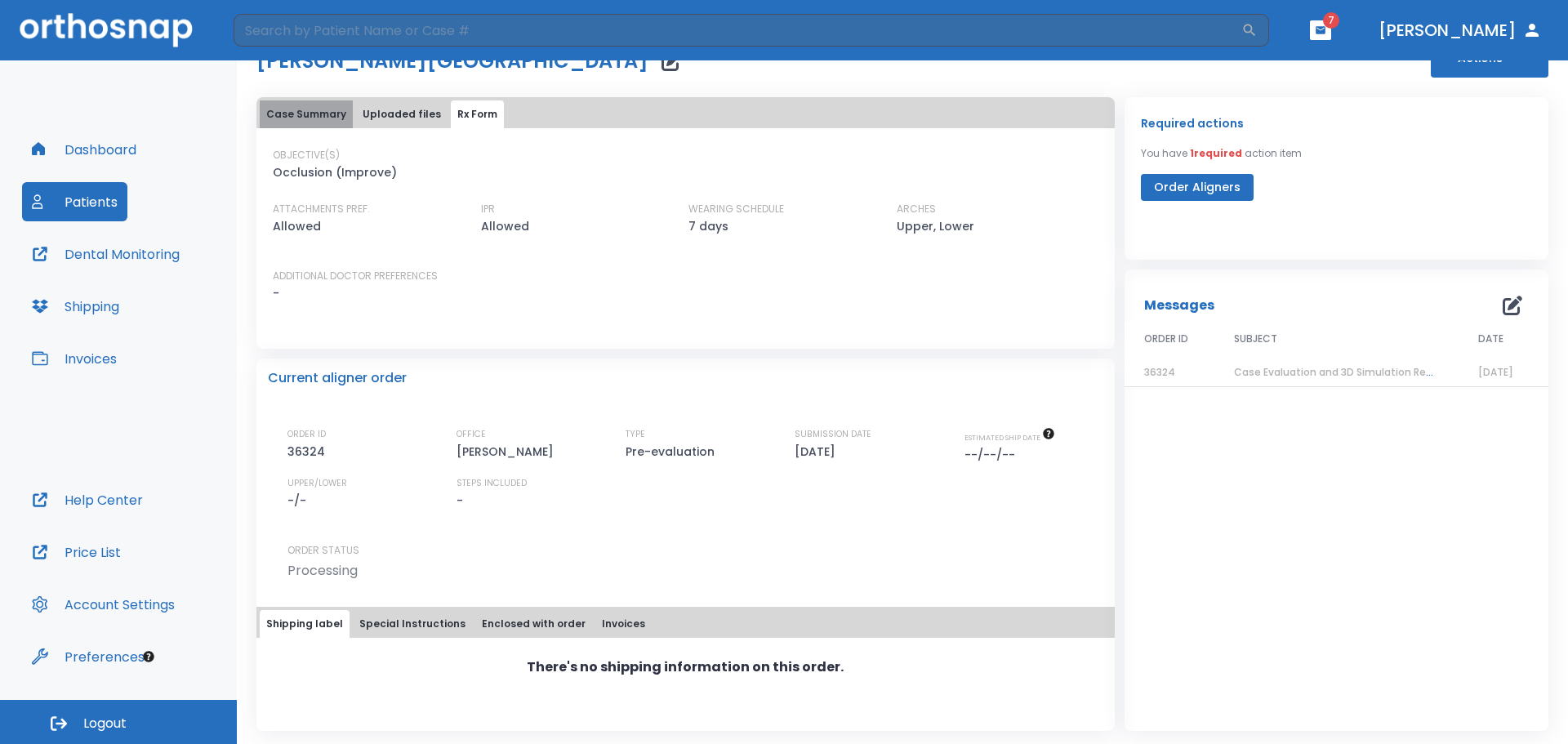
click at [305, 110] on button "Case Summary" at bounding box center [306, 114] width 93 height 27
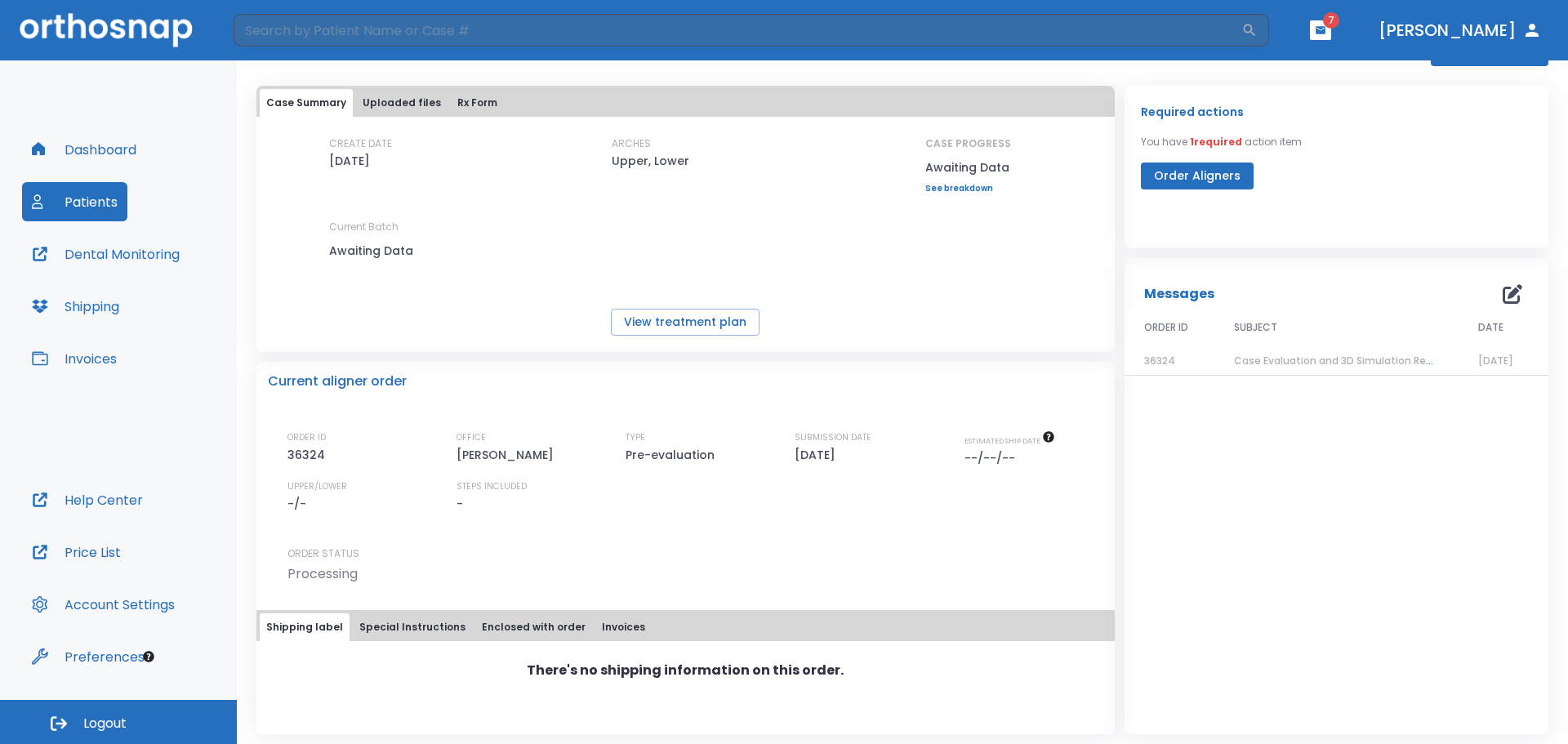
scroll to position [68, 0]
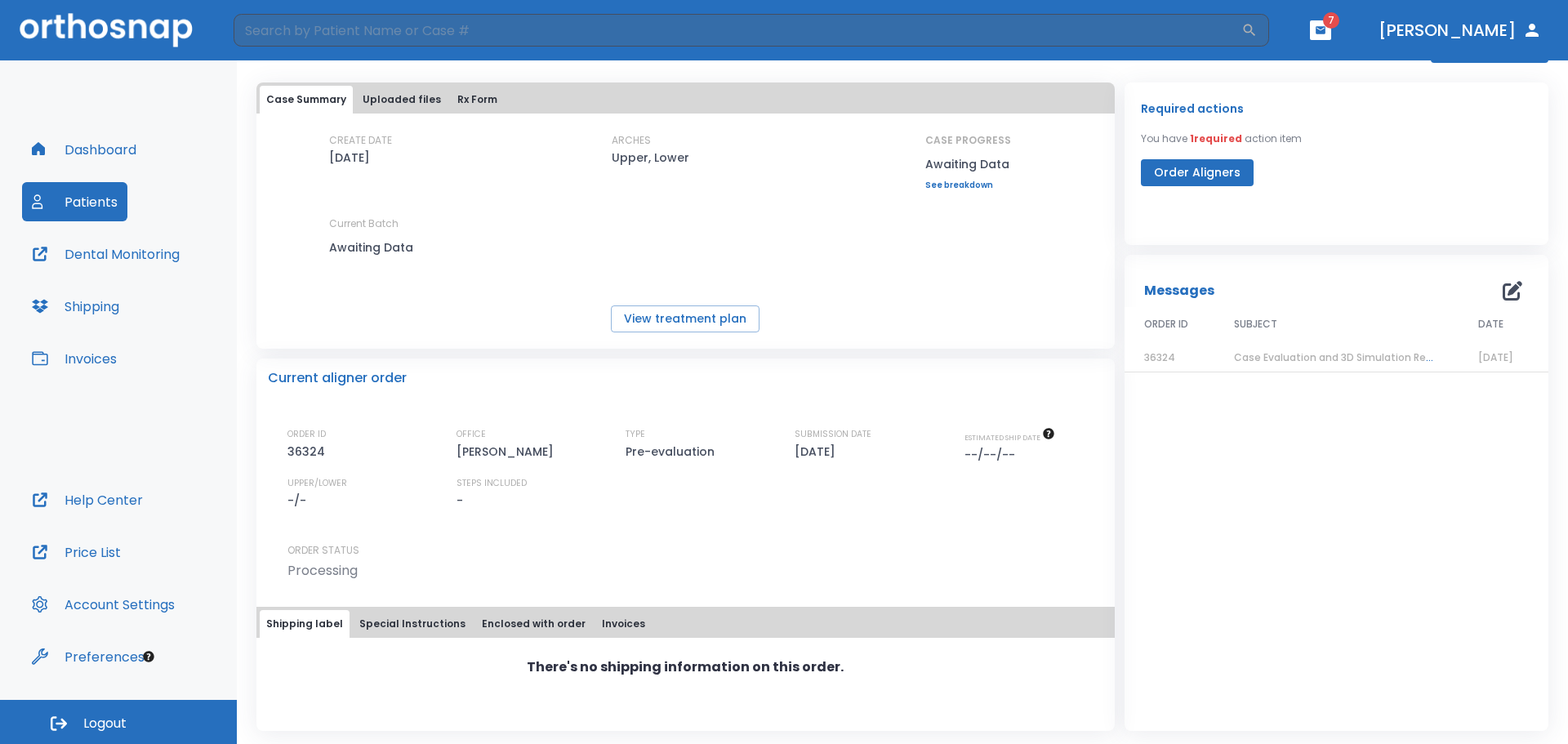
click at [397, 619] on button "Special Instructions" at bounding box center [412, 624] width 119 height 27
click at [518, 617] on button "Enclosed with order" at bounding box center [534, 624] width 117 height 27
click at [602, 629] on button "Invoices" at bounding box center [624, 624] width 57 height 27
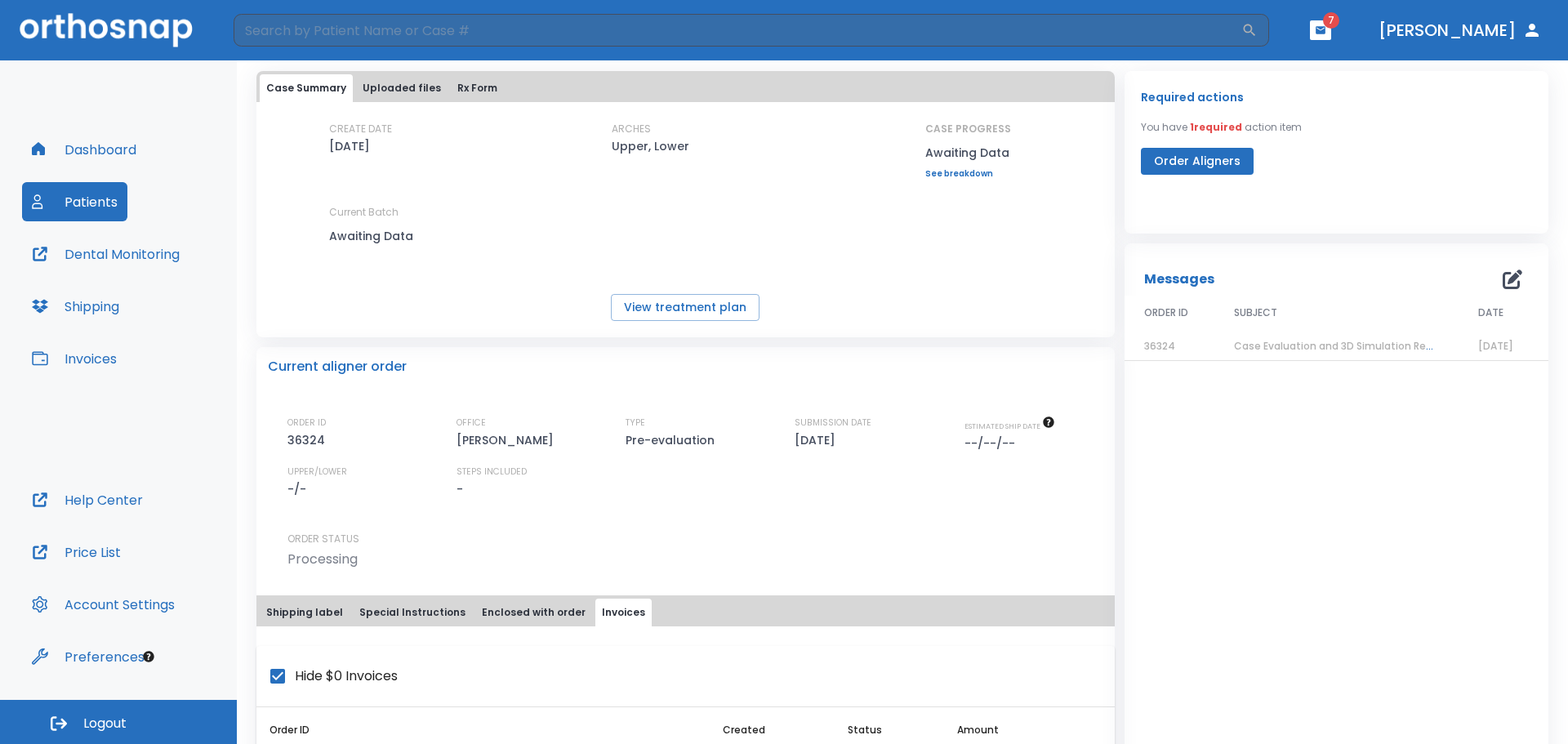
scroll to position [0, 0]
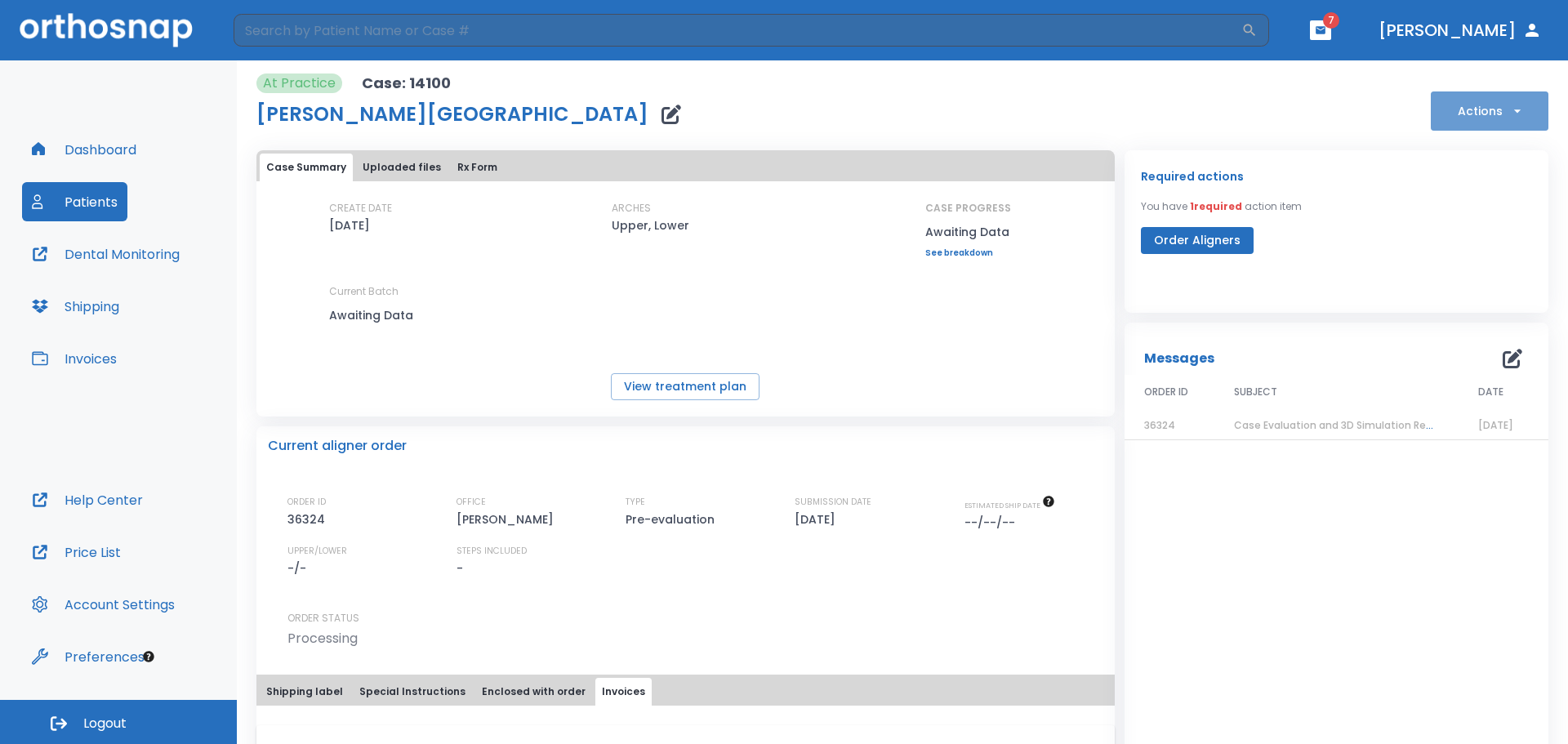
click at [1491, 110] on button "Actions" at bounding box center [1489, 111] width 117 height 39
click at [1370, 225] on div at bounding box center [784, 372] width 1568 height 744
click at [1492, 109] on button "Actions" at bounding box center [1489, 111] width 117 height 39
click at [1354, 241] on div at bounding box center [784, 372] width 1568 height 744
click at [957, 253] on link "See breakdown" at bounding box center [968, 253] width 86 height 9
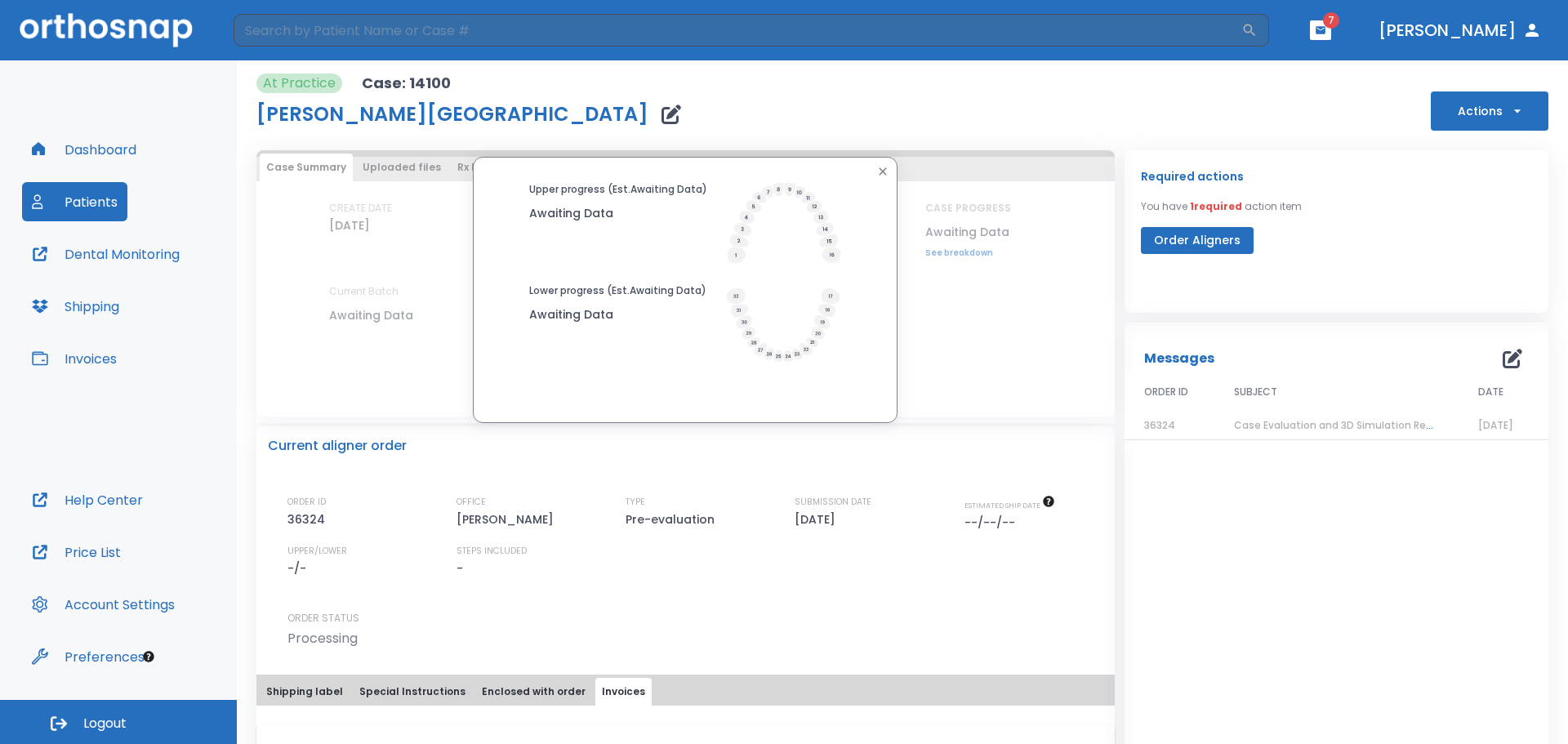
click at [630, 219] on p "Awaiting Data" at bounding box center [619, 213] width 178 height 20
click at [703, 352] on div "Lower progress (Est. Awaiting Data ) Awaiting Data" at bounding box center [685, 324] width 312 height 81
click at [880, 175] on icon "button" at bounding box center [883, 171] width 8 height 8
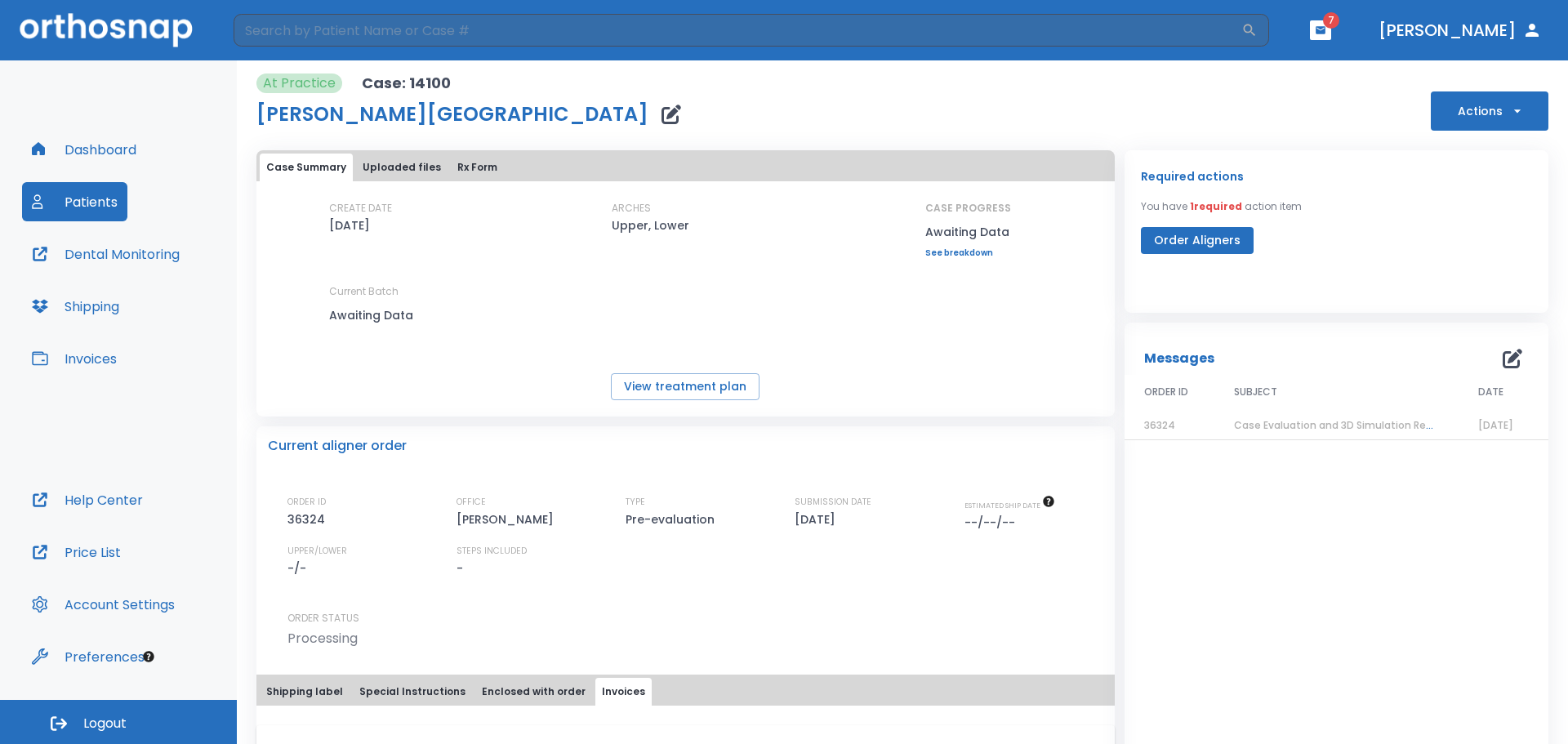
click at [356, 107] on h1 "[PERSON_NAME][GEOGRAPHIC_DATA]" at bounding box center [452, 114] width 392 height 20
click at [304, 78] on p "At Practice" at bounding box center [299, 83] width 73 height 20
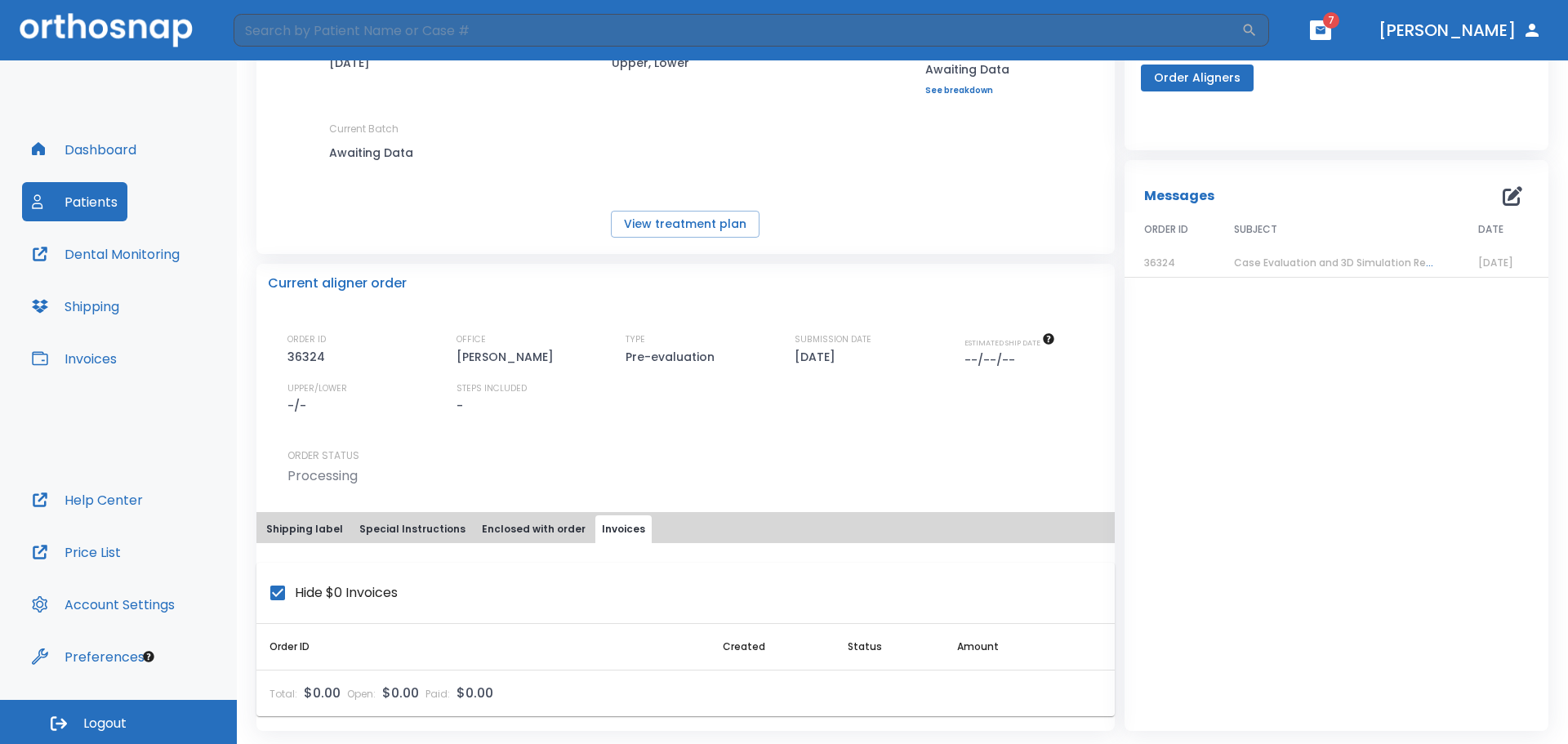
click at [515, 527] on button "Enclosed with order" at bounding box center [534, 529] width 117 height 27
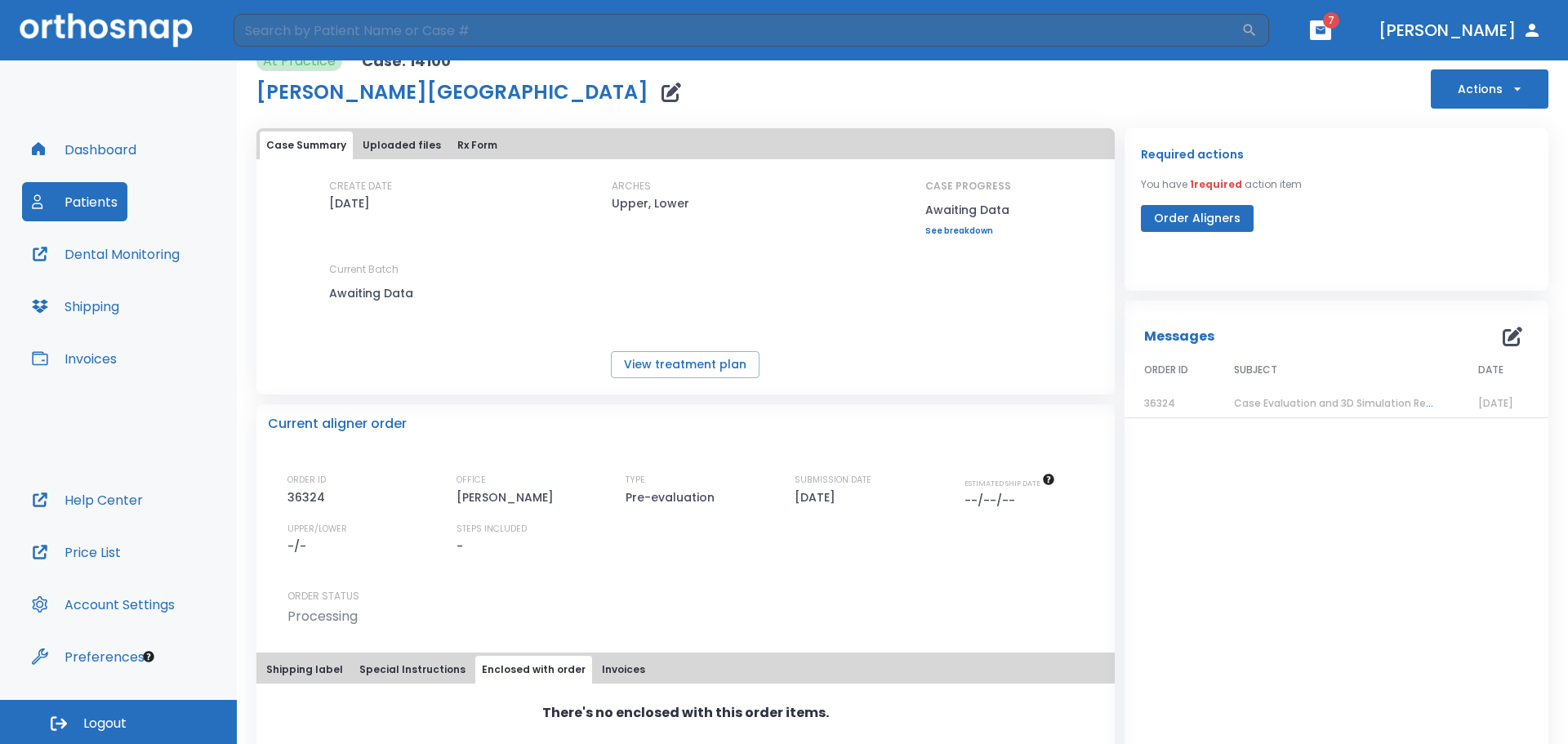
scroll to position [0, 0]
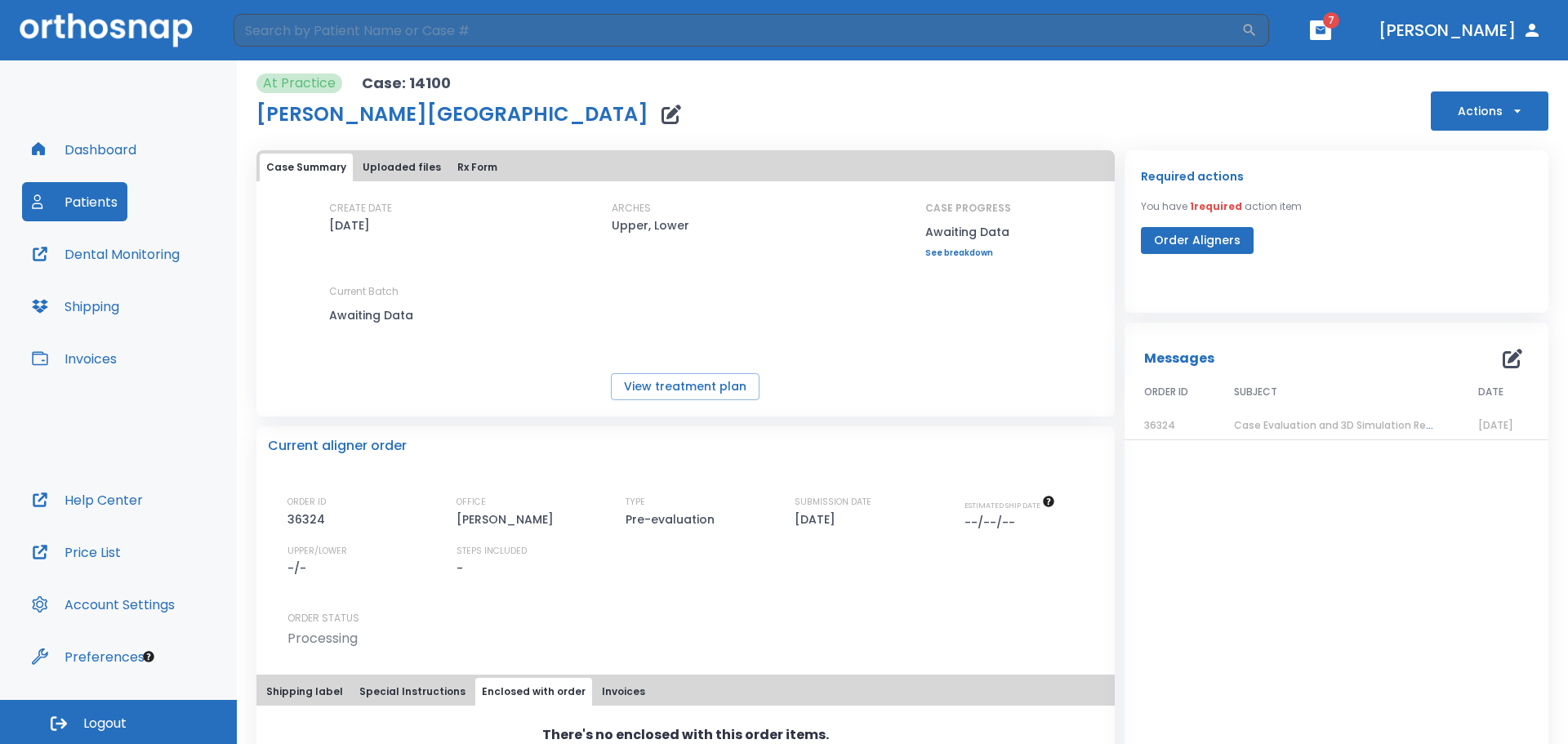
click at [413, 687] on button "Special Instructions" at bounding box center [412, 692] width 119 height 27
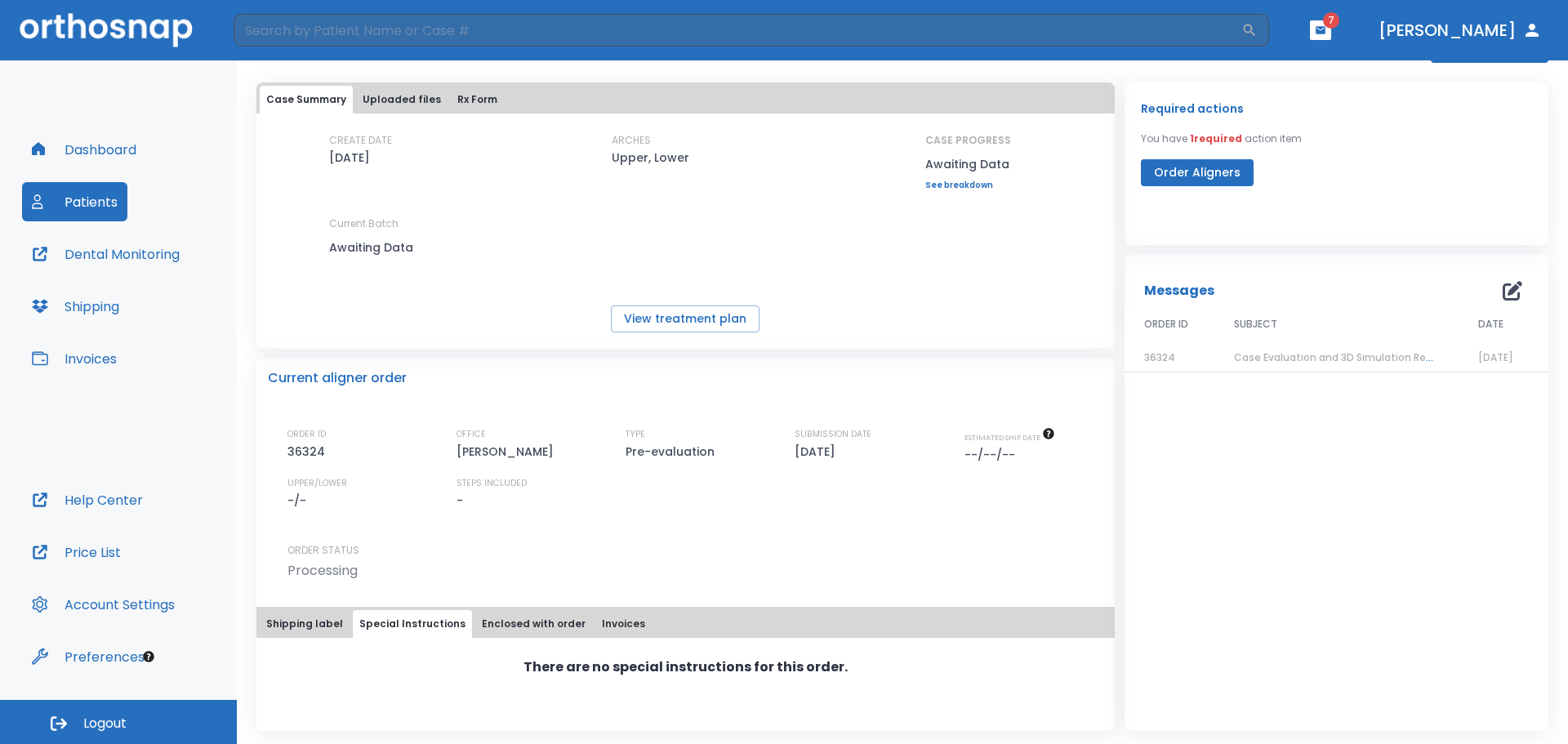
click at [305, 623] on button "Shipping label" at bounding box center [304, 624] width 90 height 27
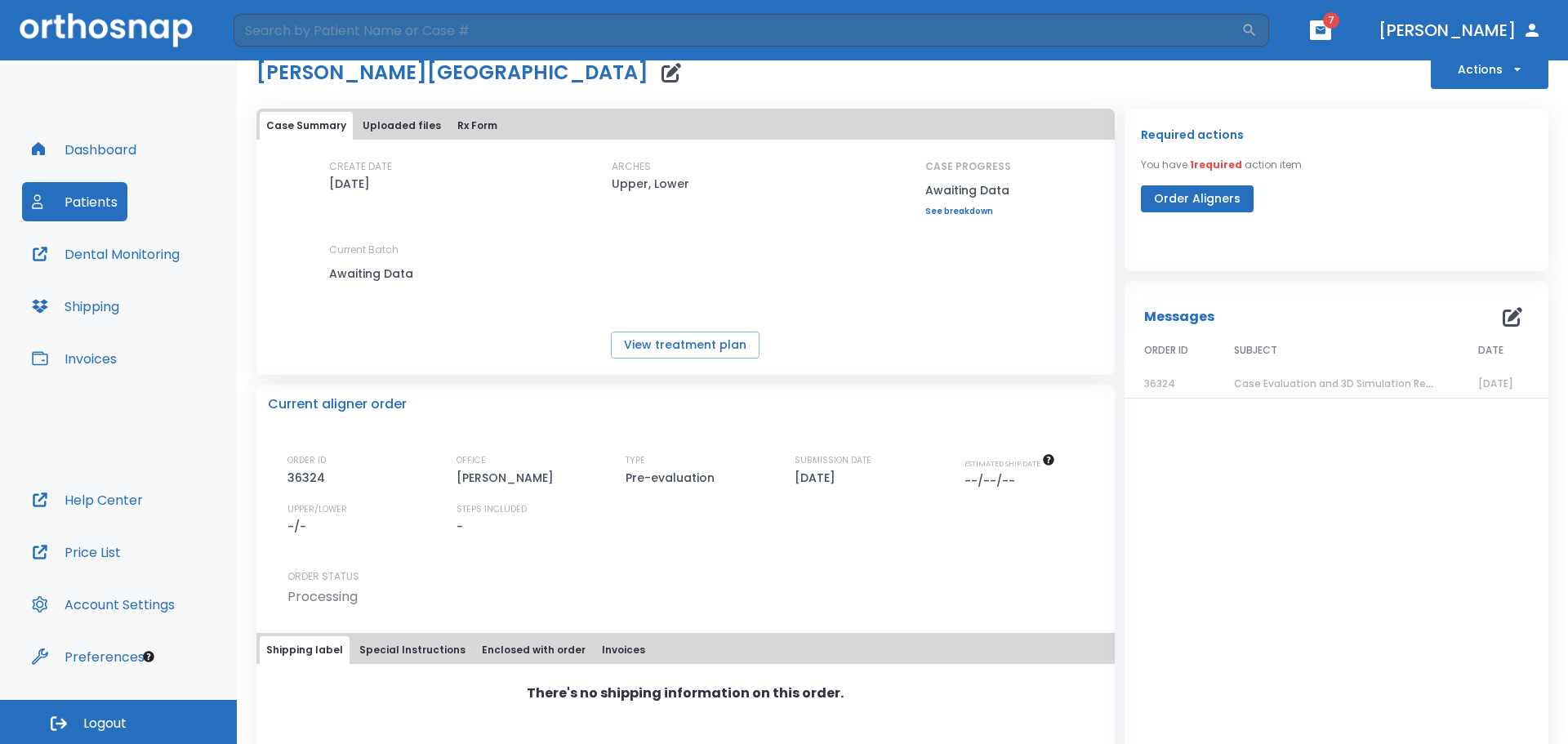
scroll to position [0, 0]
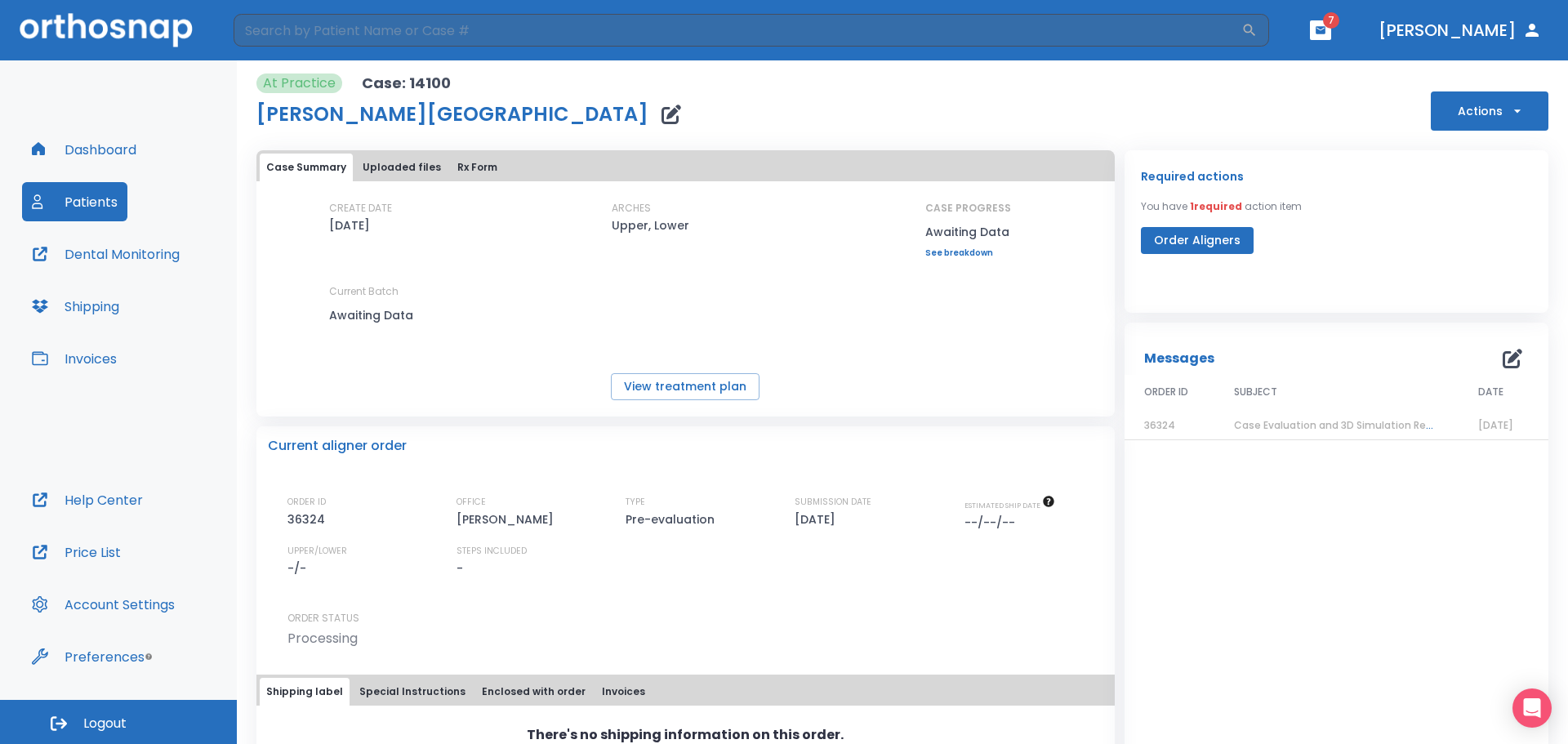
click at [1339, 26] on span "7" at bounding box center [1331, 20] width 16 height 16
click at [1326, 28] on icon "button" at bounding box center [1320, 30] width 11 height 11
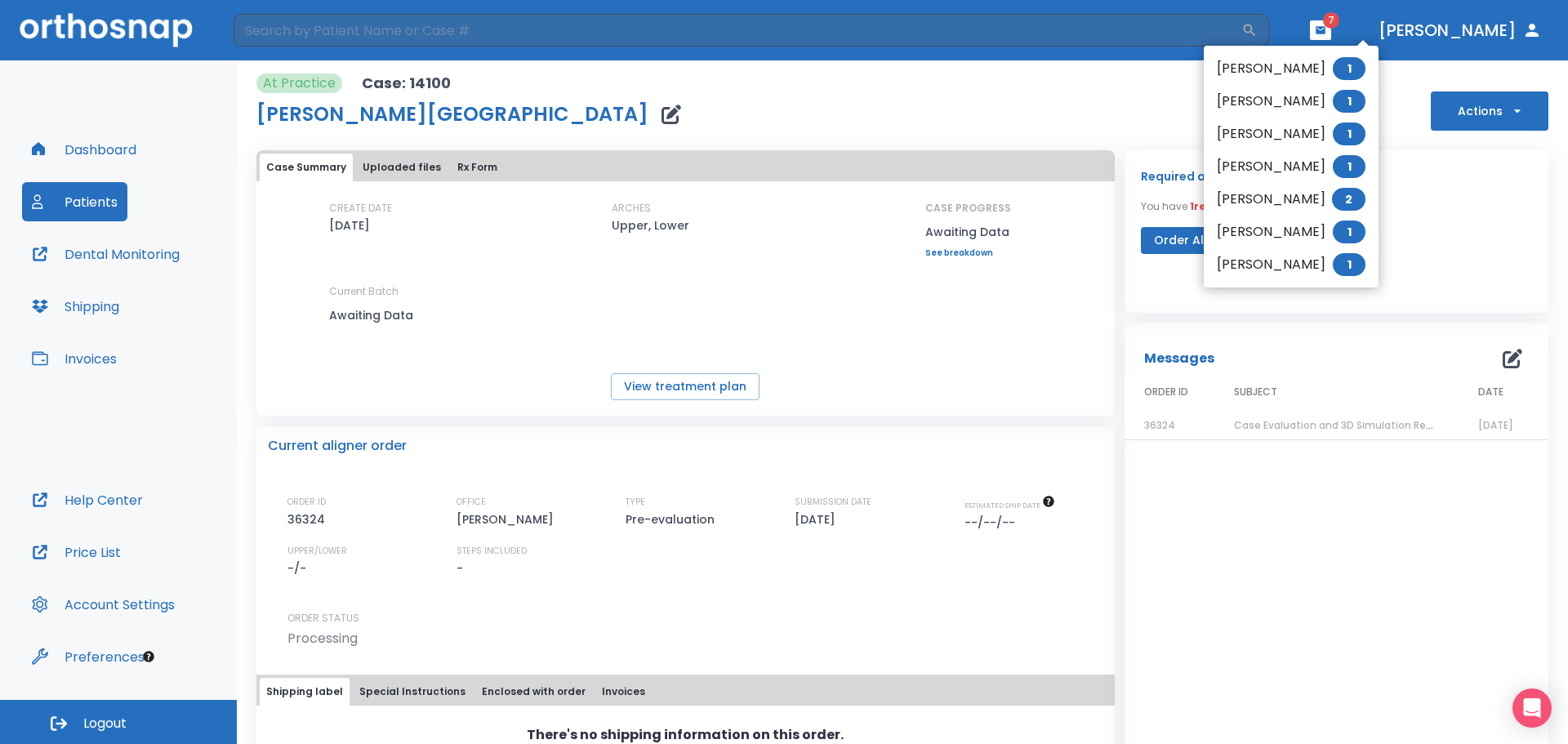
click at [1475, 227] on div at bounding box center [784, 372] width 1568 height 744
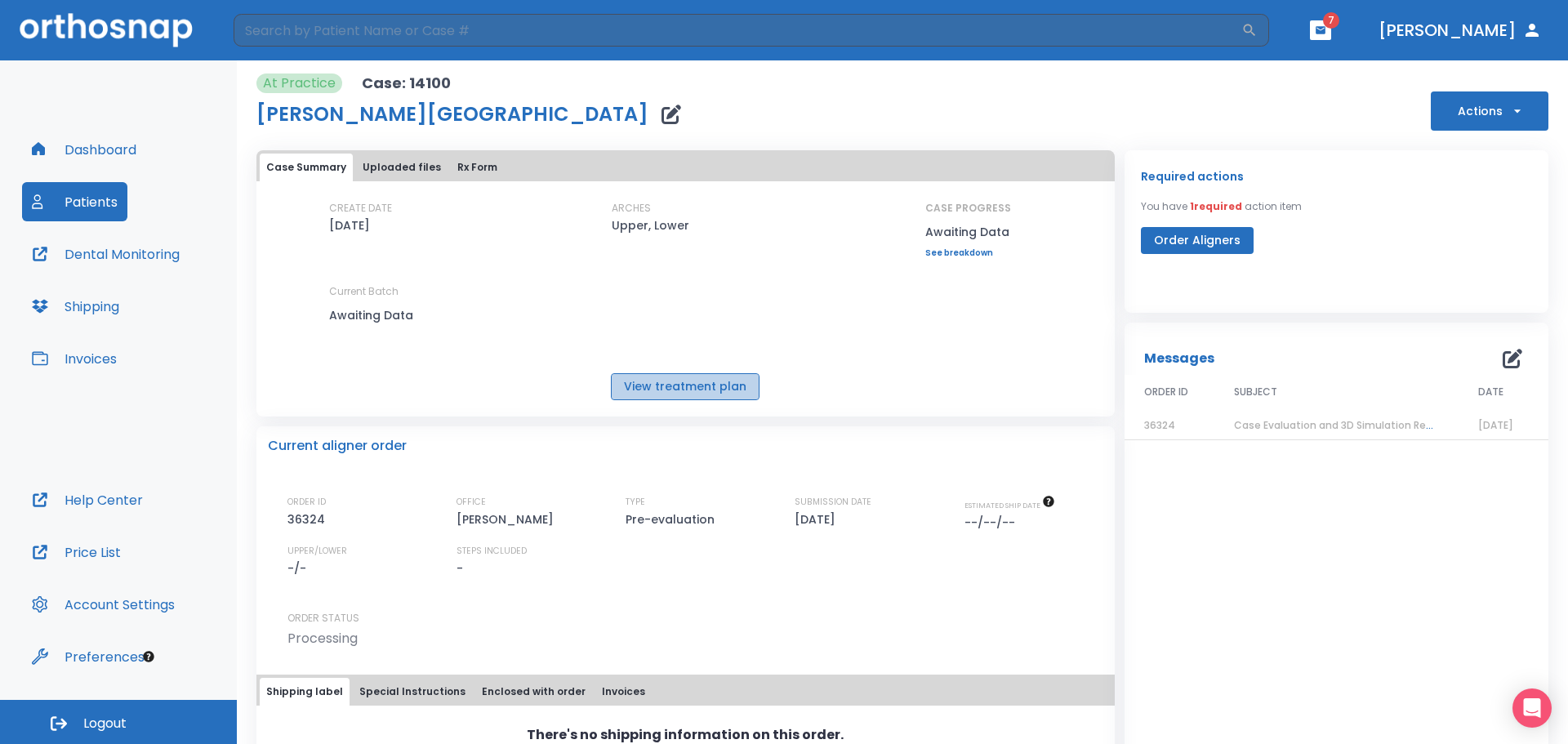
click at [720, 388] on button "View treatment plan" at bounding box center [685, 387] width 148 height 27
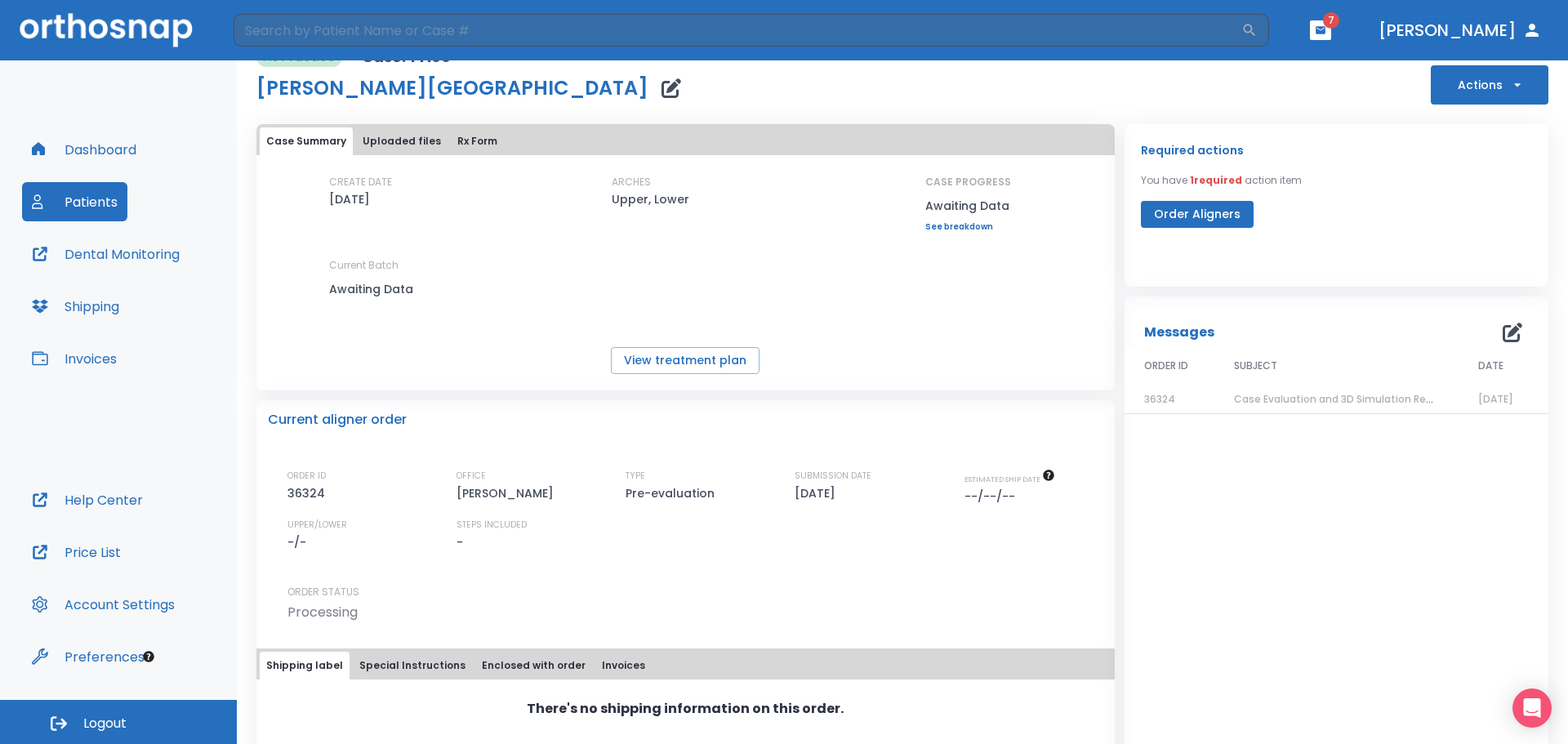
scroll to position [68, 0]
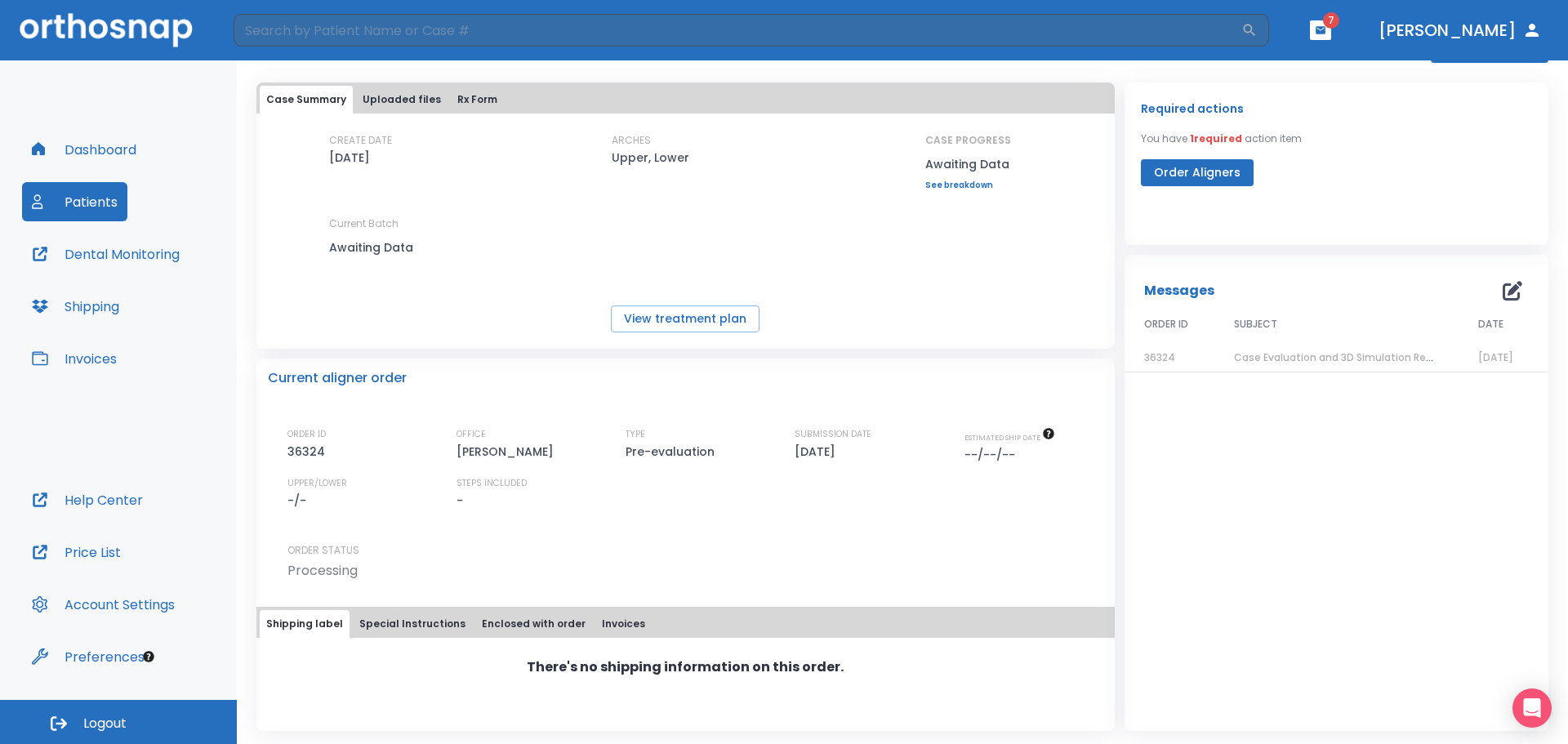
click at [969, 183] on link "See breakdown" at bounding box center [968, 185] width 86 height 9
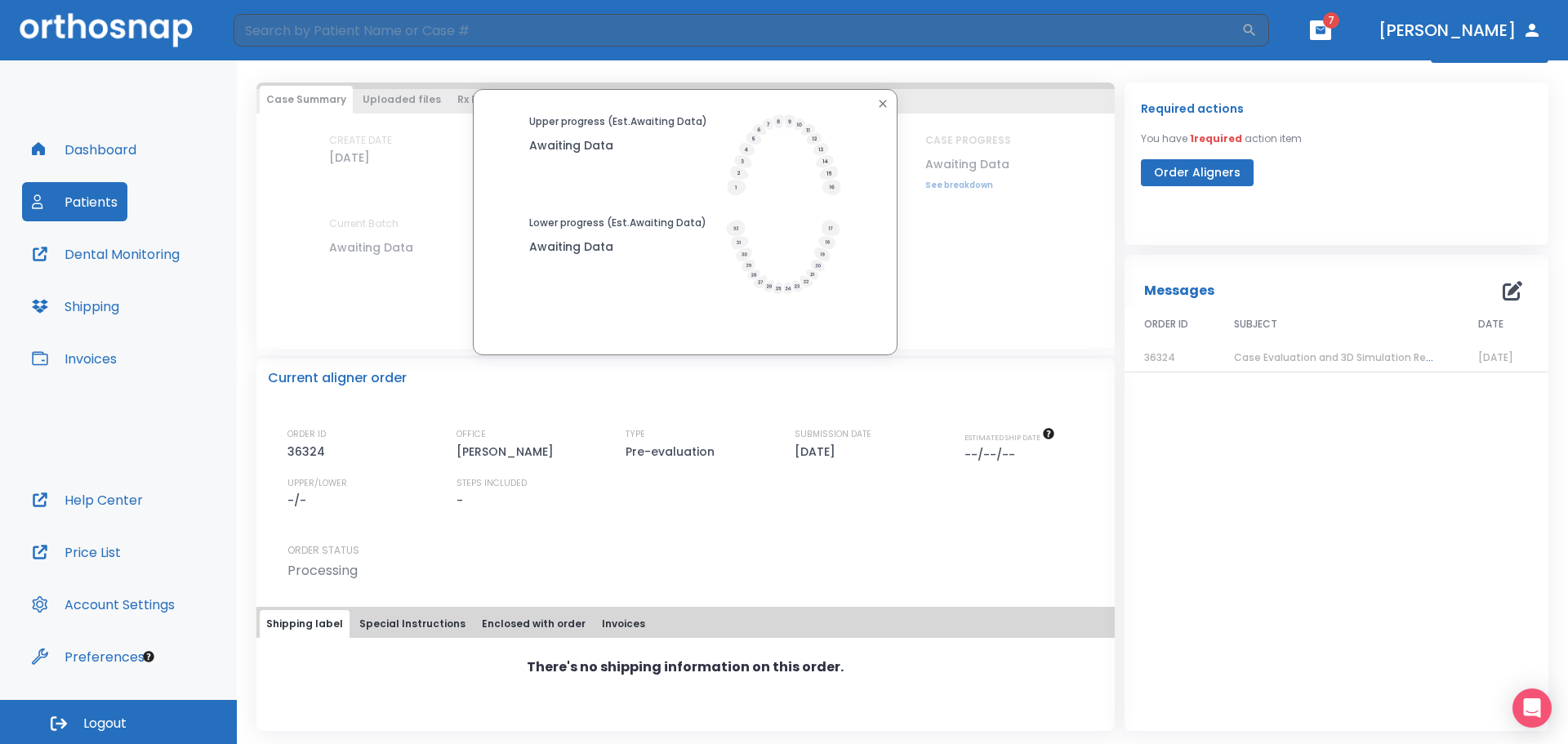
click at [864, 159] on div "Upper progress (Est. Awaiting Data ) Awaiting Data Lower progress (Est. Awaitin…" at bounding box center [685, 208] width 416 height 189
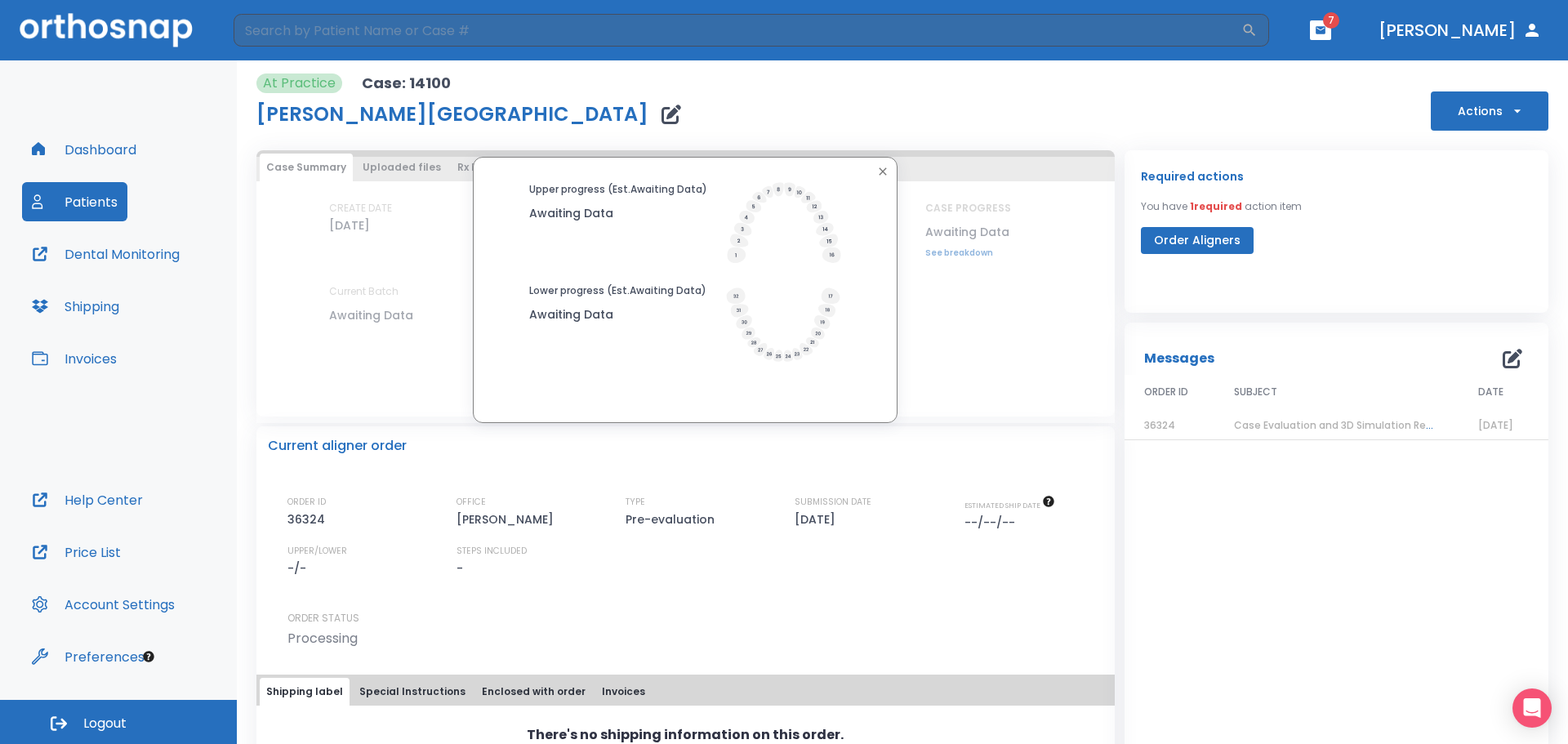
click at [881, 167] on icon "button" at bounding box center [883, 171] width 13 height 13
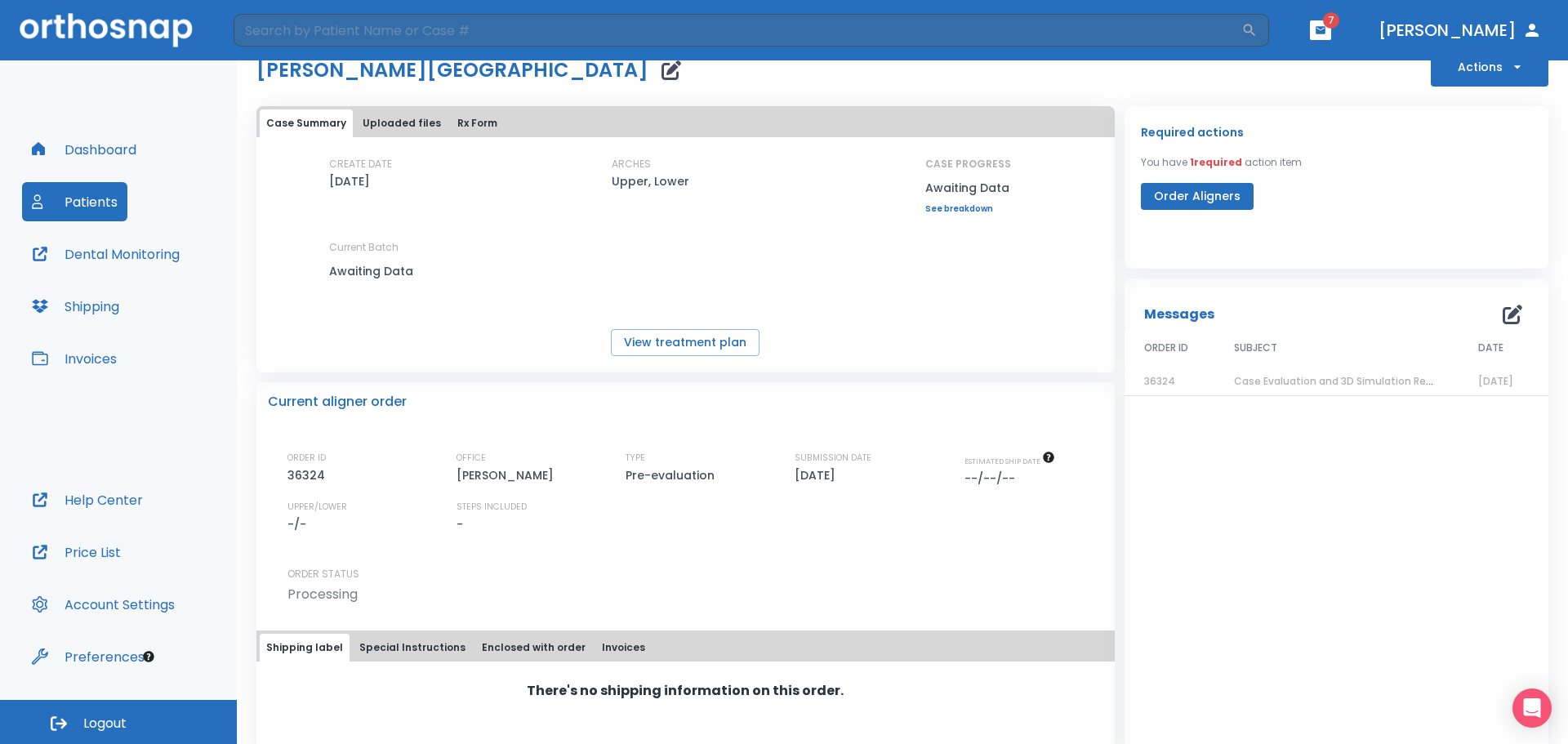
scroll to position [68, 0]
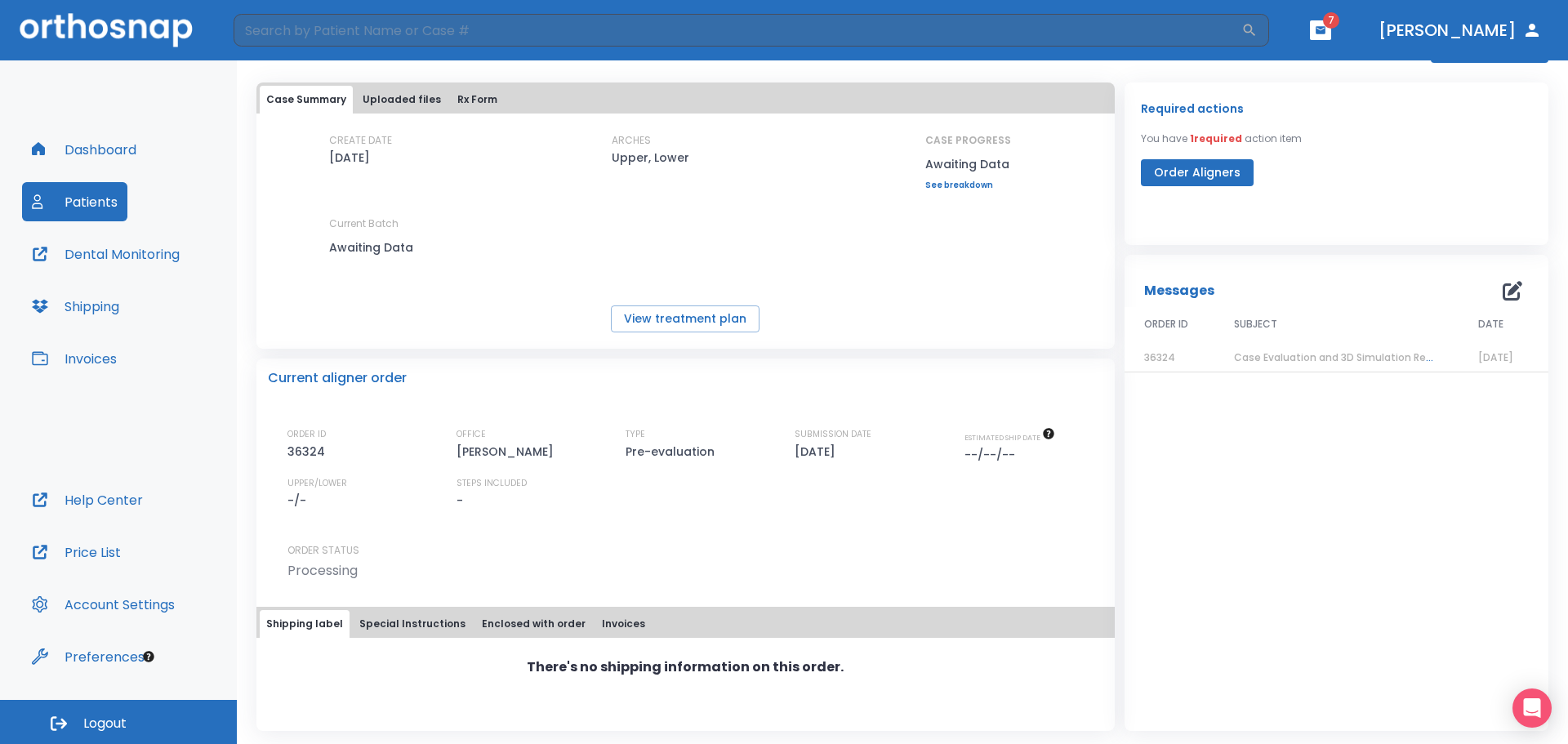
click at [1145, 357] on span "36324" at bounding box center [1159, 357] width 31 height 14
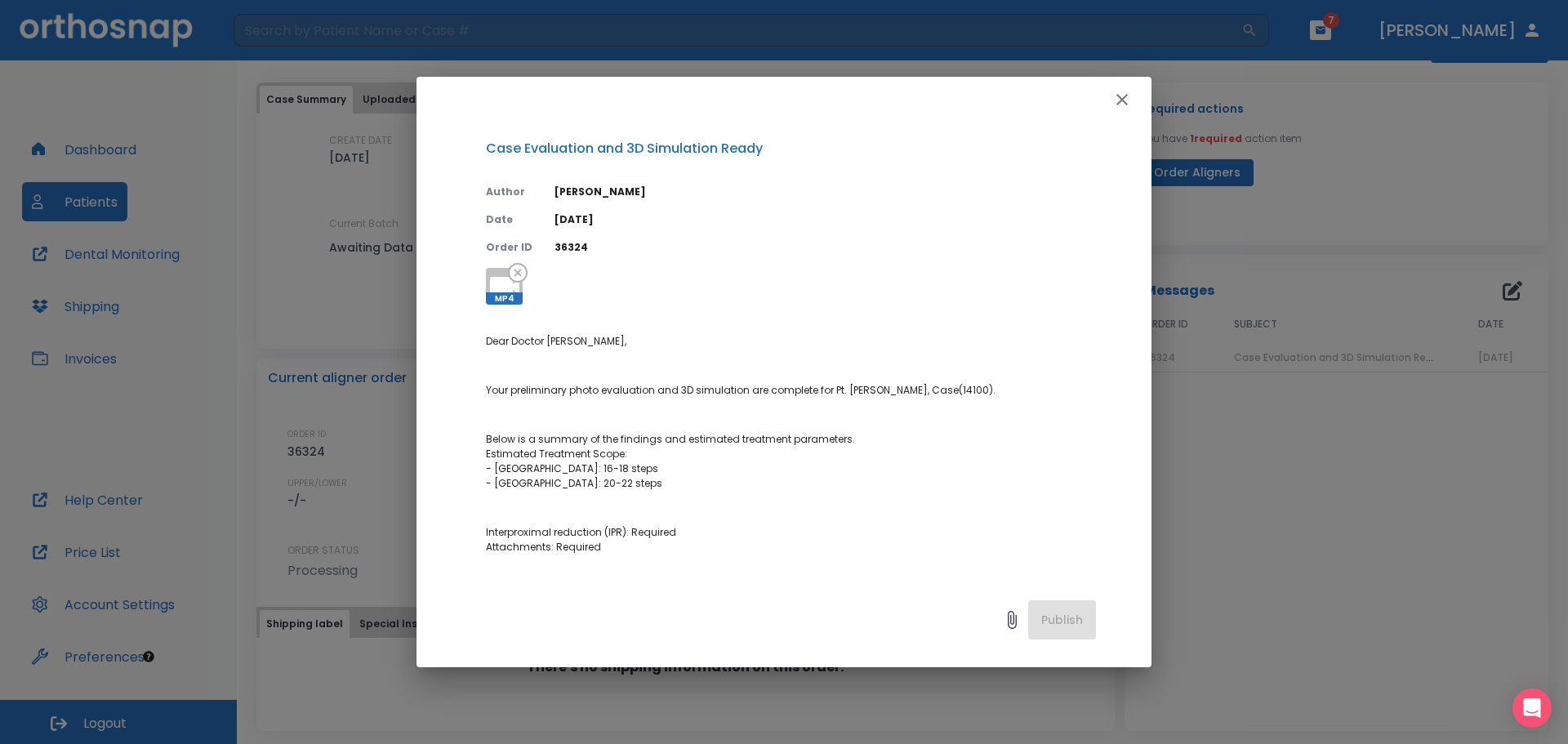
click at [1133, 91] on button "button" at bounding box center [1122, 99] width 33 height 33
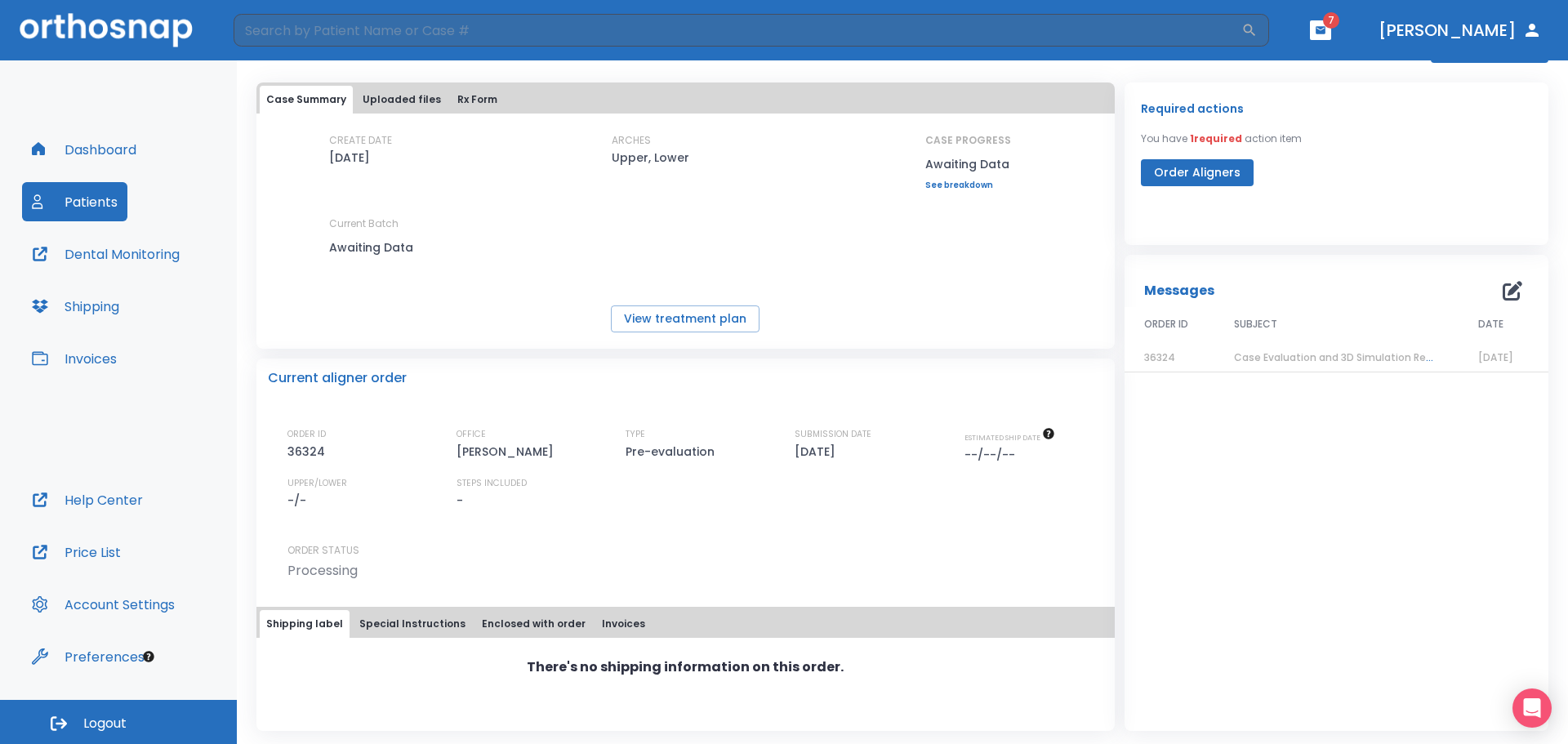
click at [1310, 358] on span "Case Evaluation and 3D Simulation Ready" at bounding box center [1339, 357] width 211 height 14
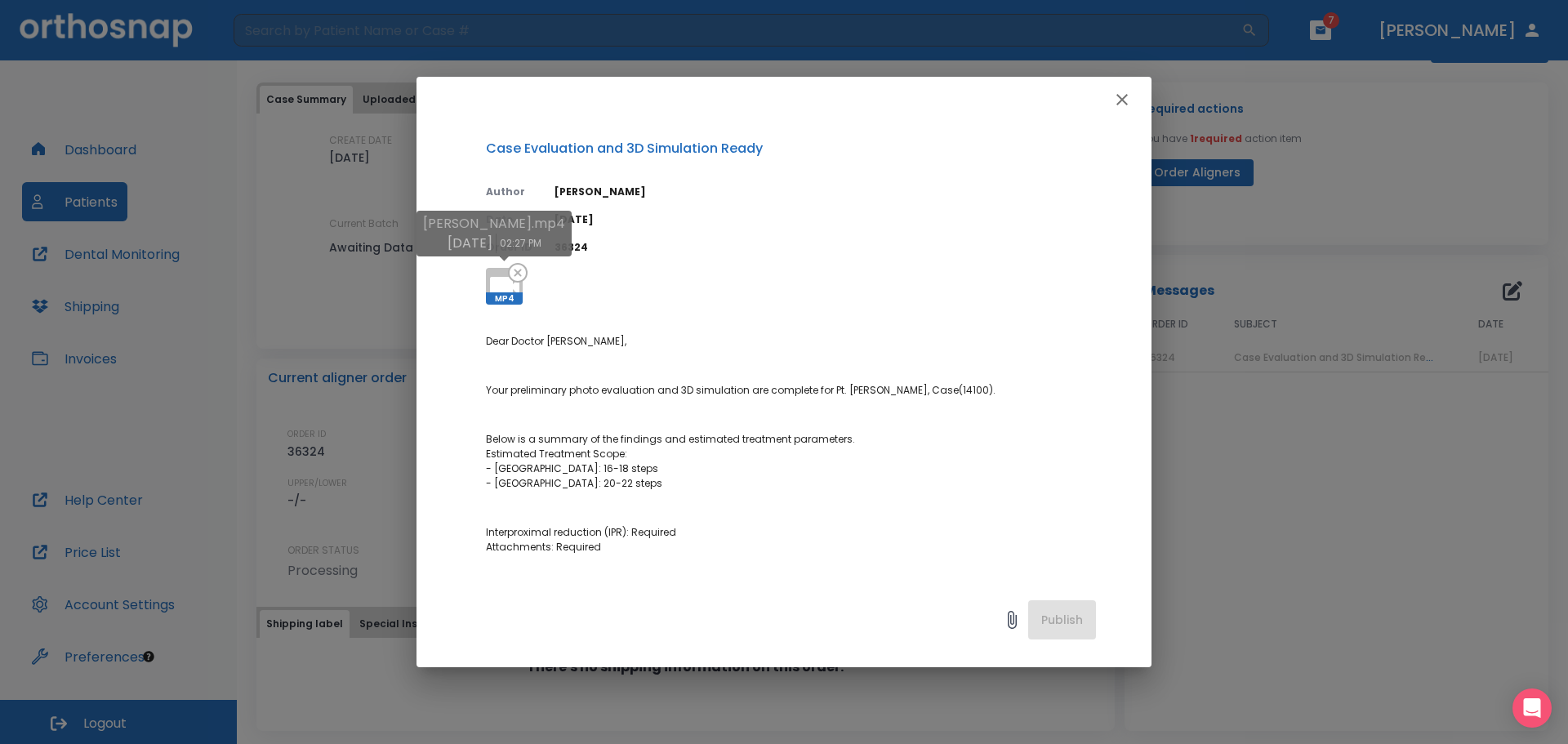
click at [504, 285] on icon at bounding box center [505, 286] width 29 height 20
click at [1403, 194] on div "Case Evaluation and 3D Simulation Ready Author Julia Korotkova Date 09/01/25 Or…" at bounding box center [784, 372] width 1568 height 744
click at [1126, 99] on icon "button" at bounding box center [1122, 99] width 20 height 20
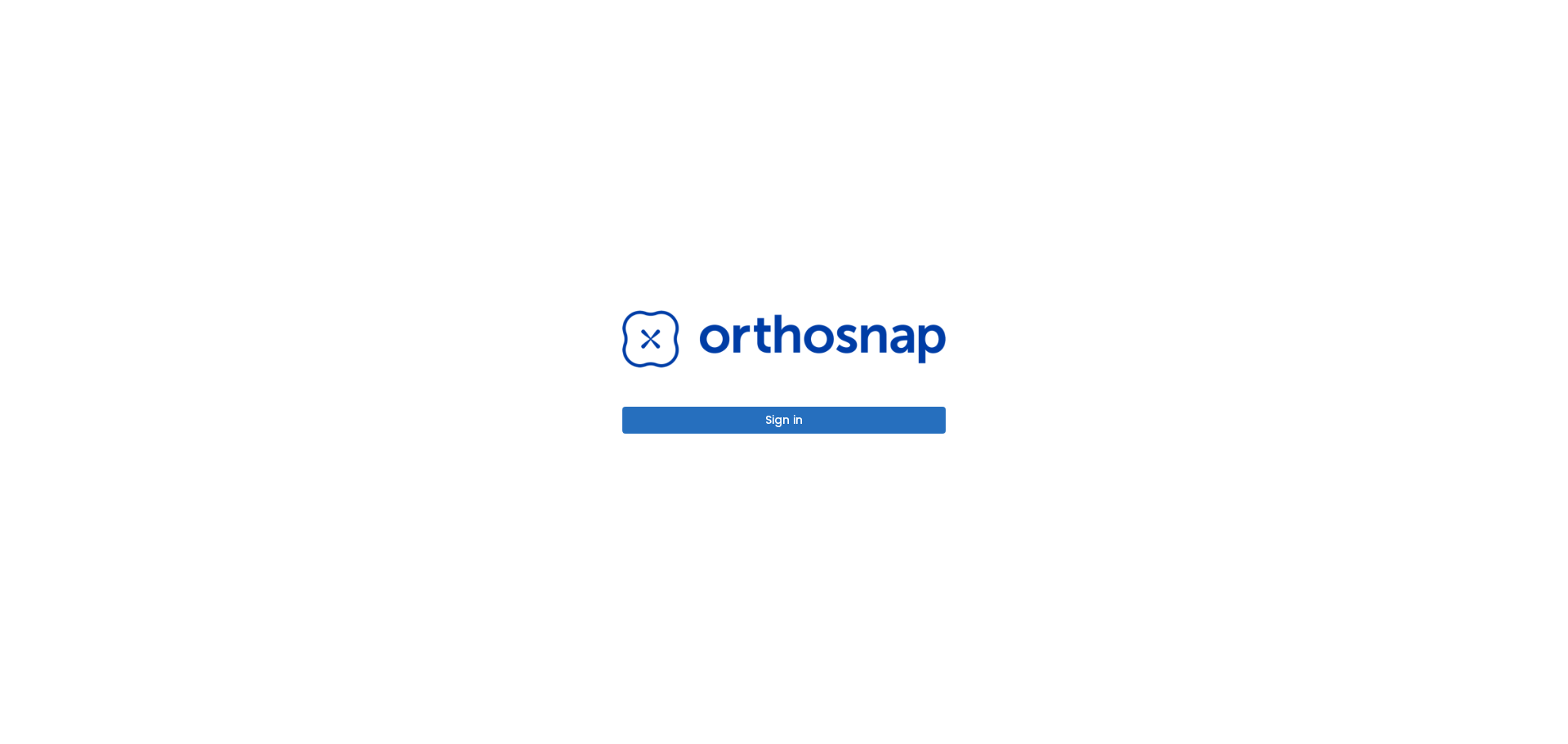
click at [857, 422] on button "Sign in" at bounding box center [783, 420] width 323 height 27
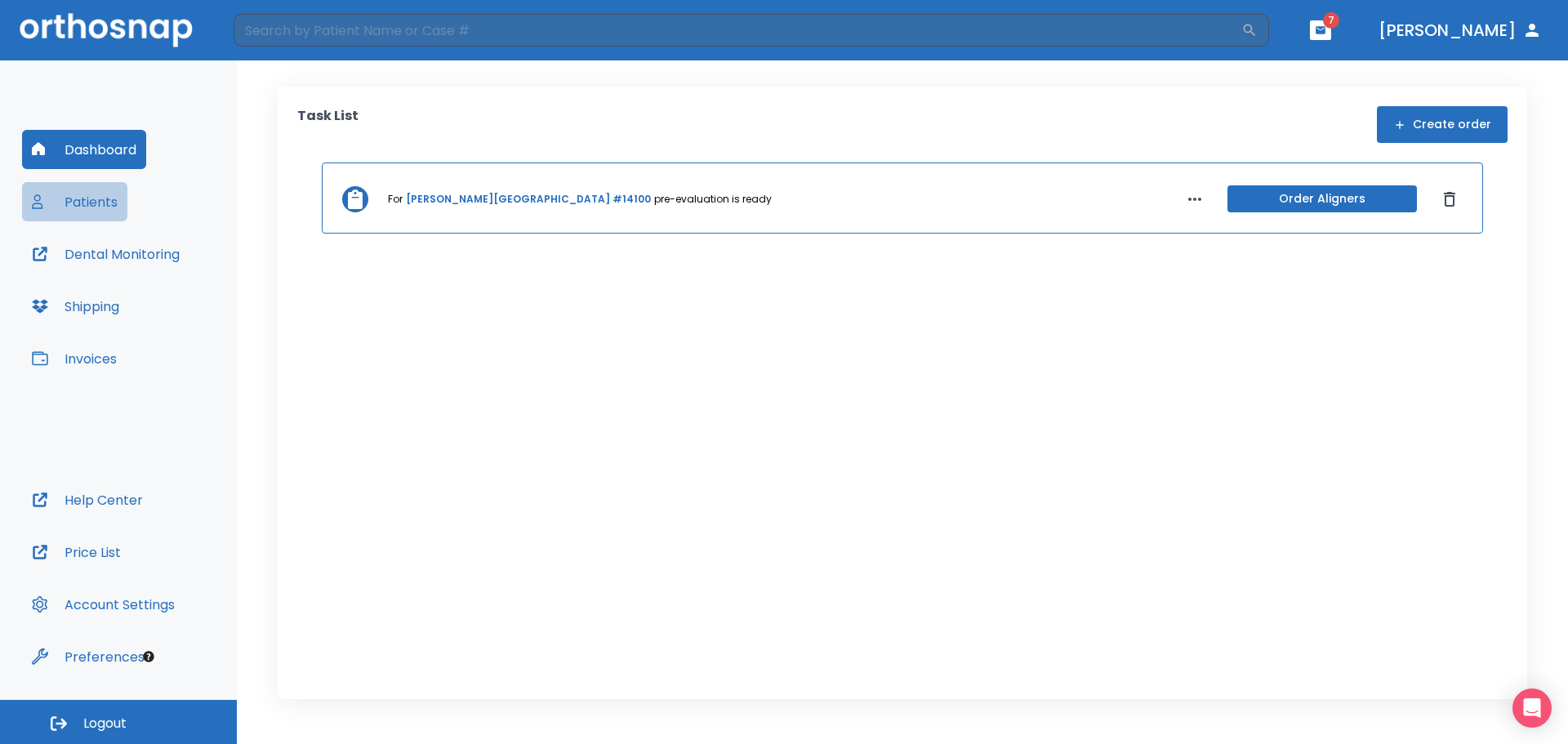
click at [87, 199] on button "Patients" at bounding box center [75, 202] width 105 height 39
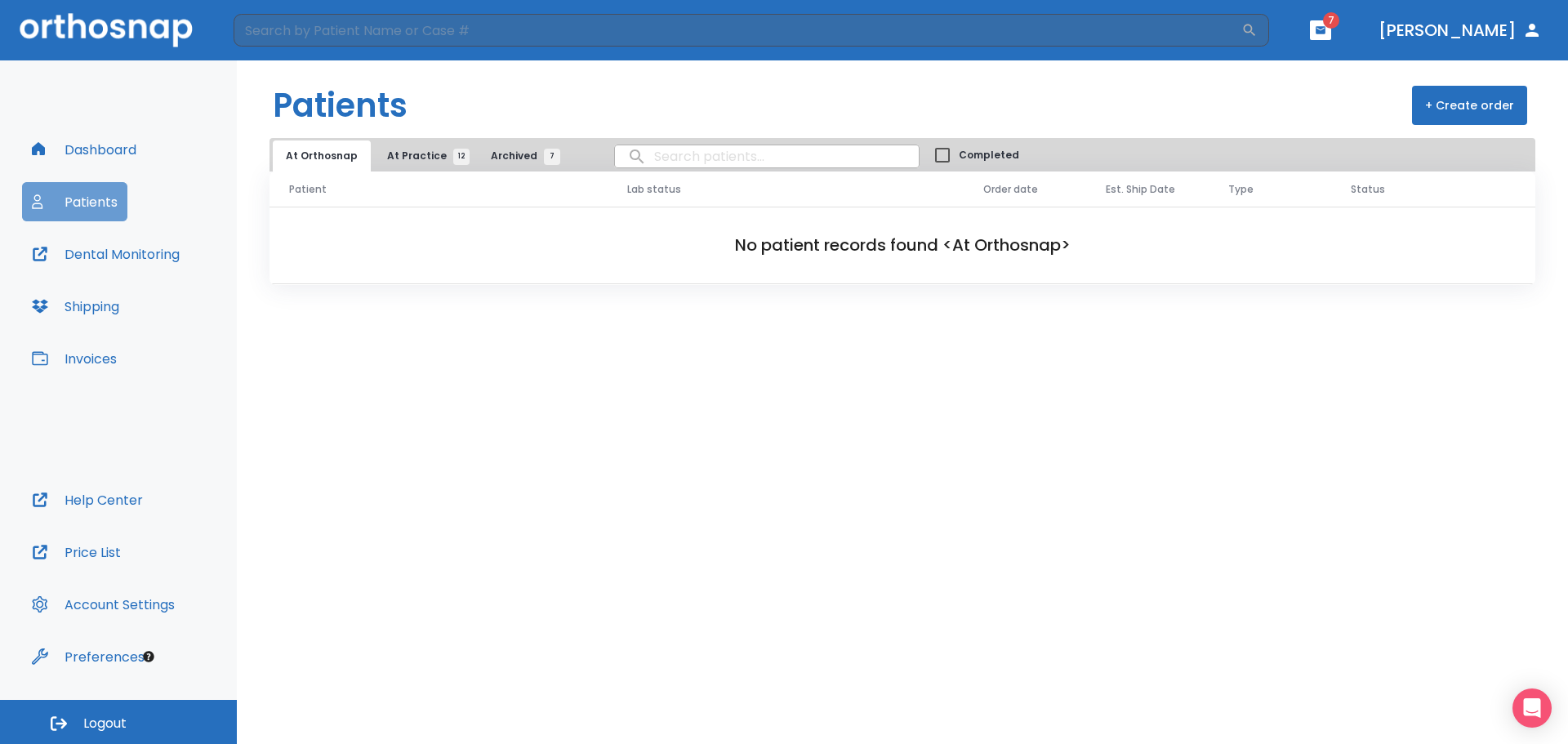
click at [103, 203] on button "Patients" at bounding box center [75, 202] width 105 height 39
click at [453, 159] on span "12" at bounding box center [461, 156] width 16 height 16
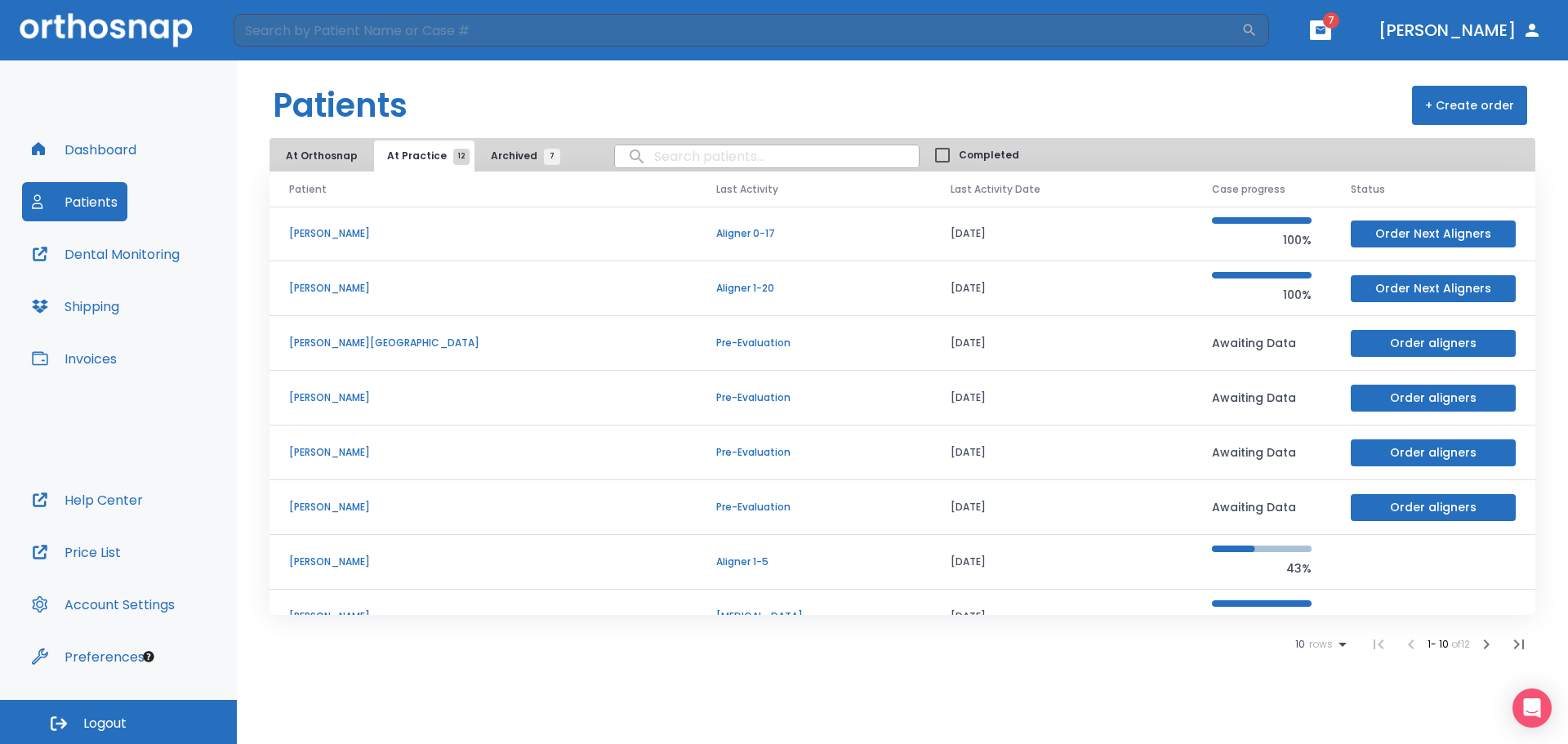
click at [364, 343] on p "[PERSON_NAME][GEOGRAPHIC_DATA]" at bounding box center [482, 343] width 388 height 15
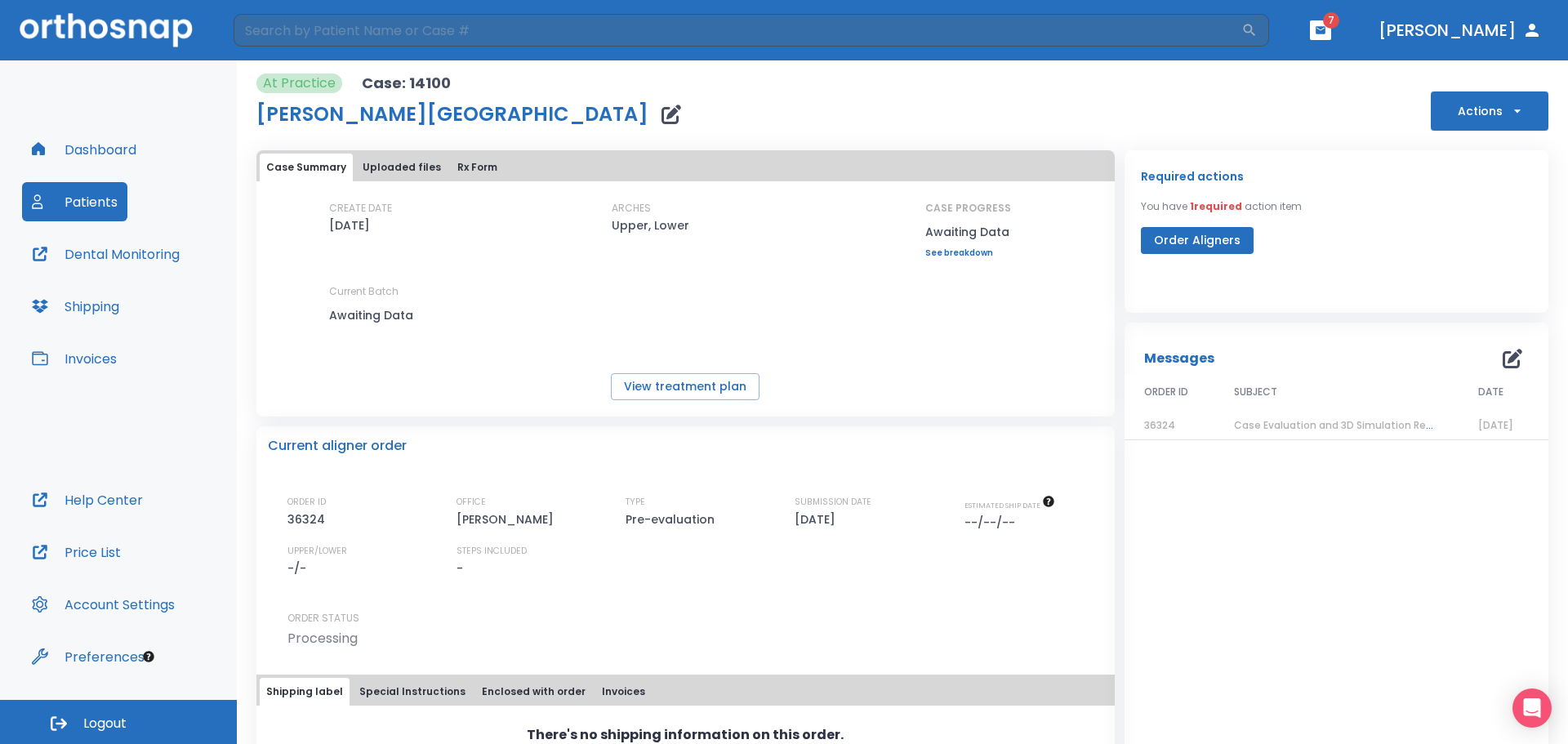
click at [1144, 423] on span "36324" at bounding box center [1159, 425] width 31 height 14
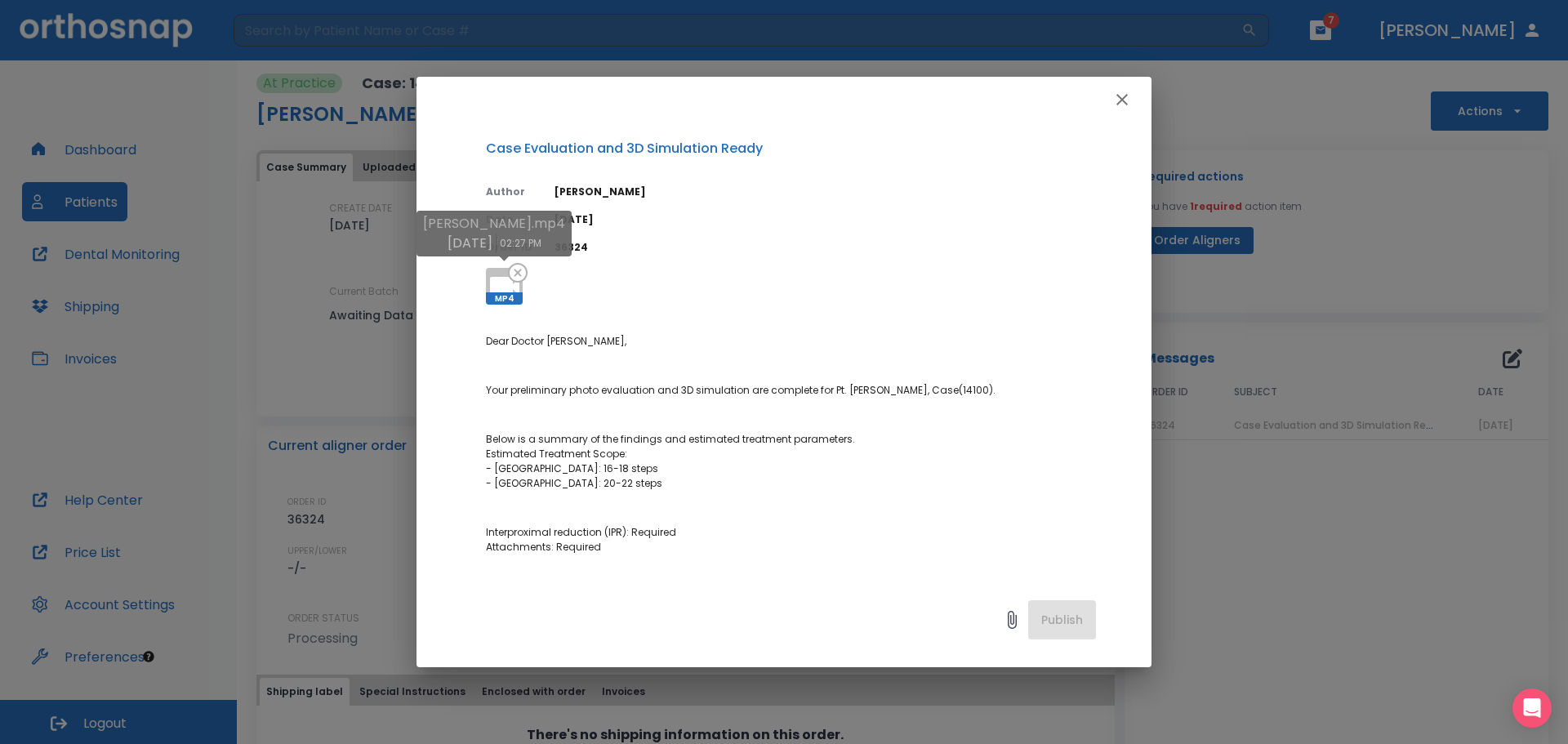
click at [506, 277] on icon at bounding box center [505, 286] width 29 height 20
click at [1117, 102] on icon "button" at bounding box center [1122, 99] width 20 height 20
